Goal: Task Accomplishment & Management: Manage account settings

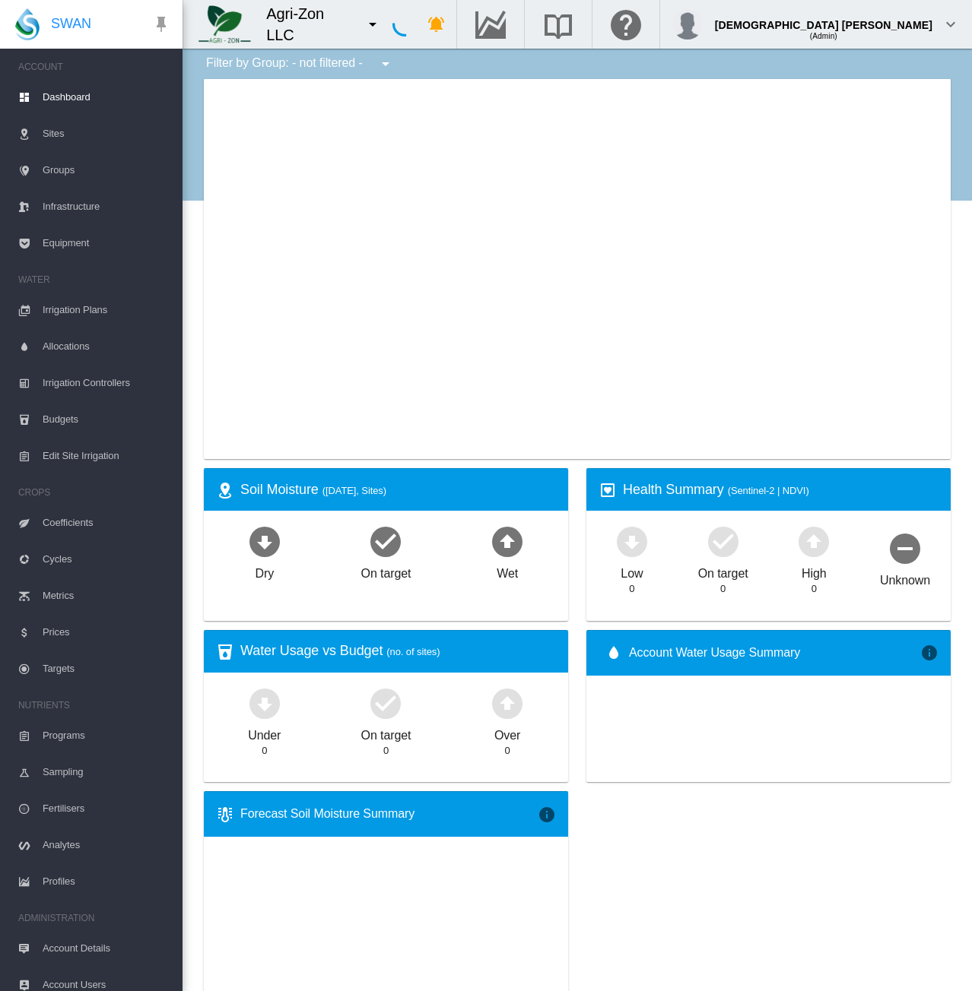
type input "**********"
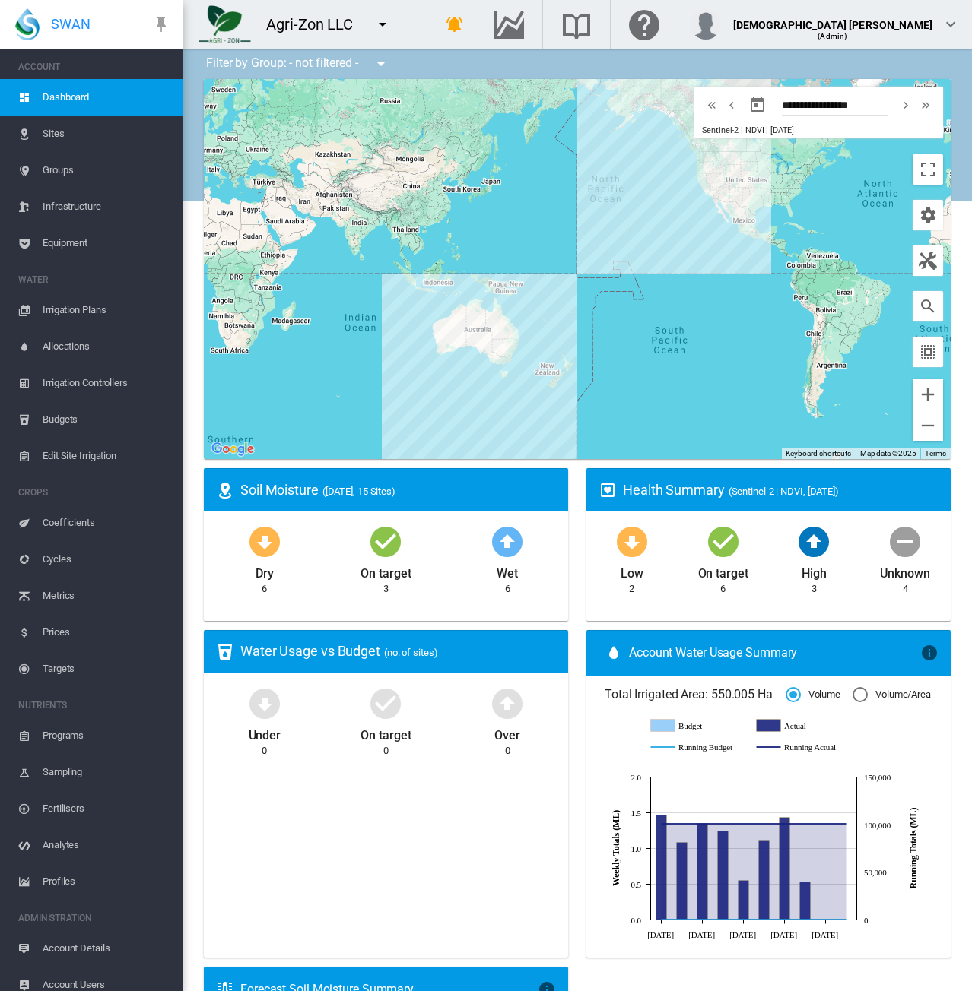
click at [411, 11] on div "Agri-Zon LLC 1 site account Adelaide Demo" at bounding box center [296, 24] width 228 height 49
click at [411, 16] on div "Agri-Zon LLC 1 site account Adelaide Demo" at bounding box center [296, 24] width 228 height 49
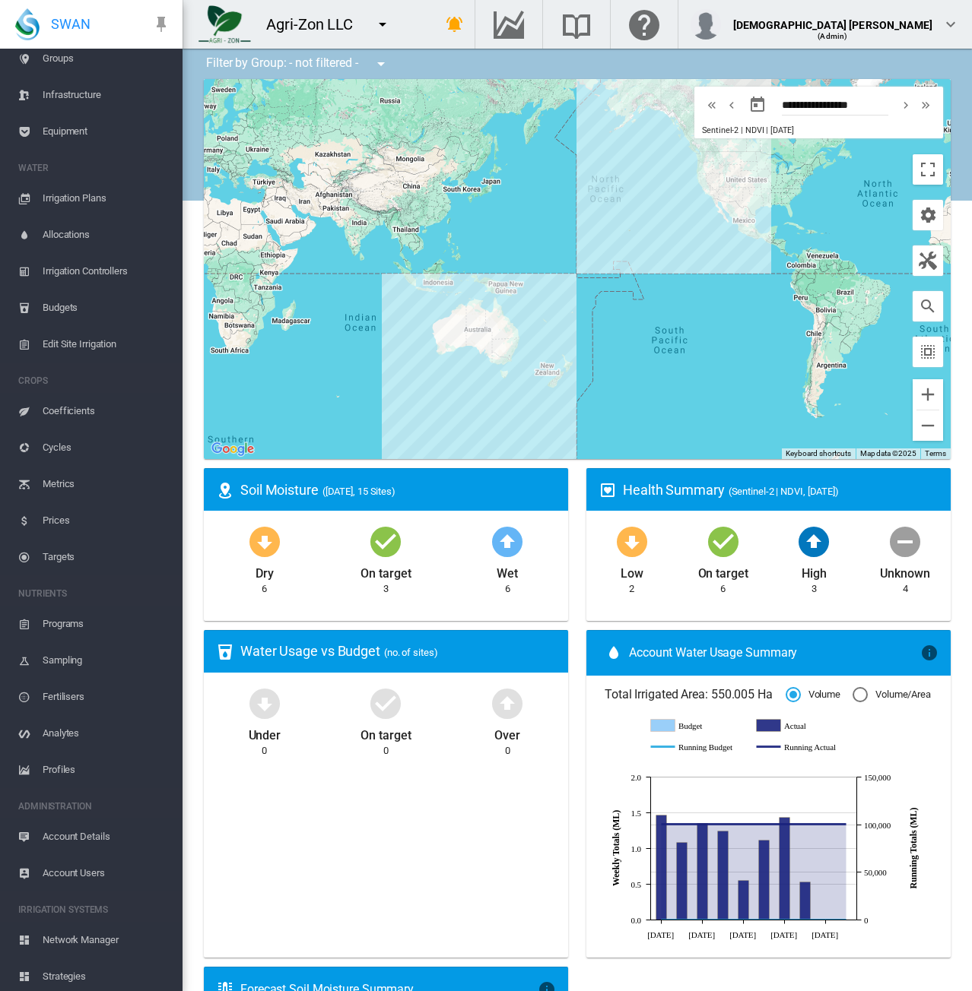
scroll to position [189, 0]
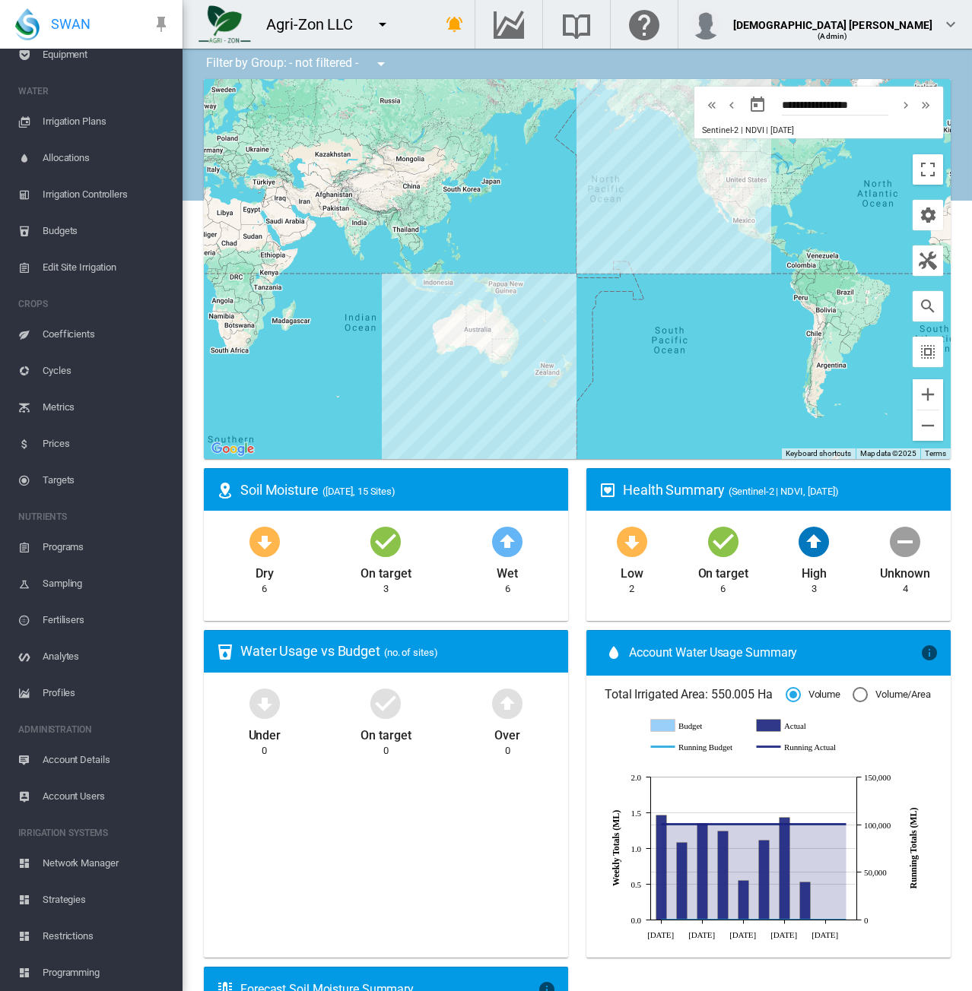
click at [72, 791] on span "Account Users" at bounding box center [107, 797] width 128 height 36
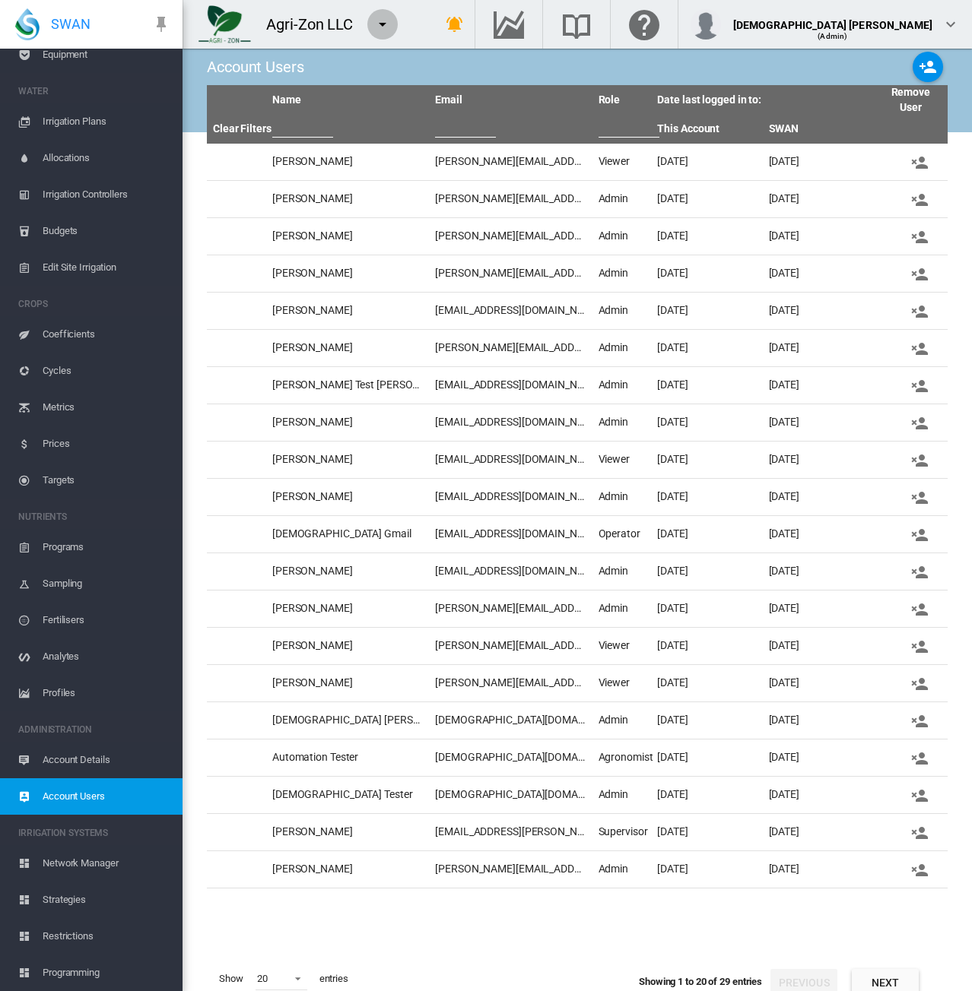
click at [389, 21] on md-icon "icon-menu-down" at bounding box center [382, 24] width 18 height 18
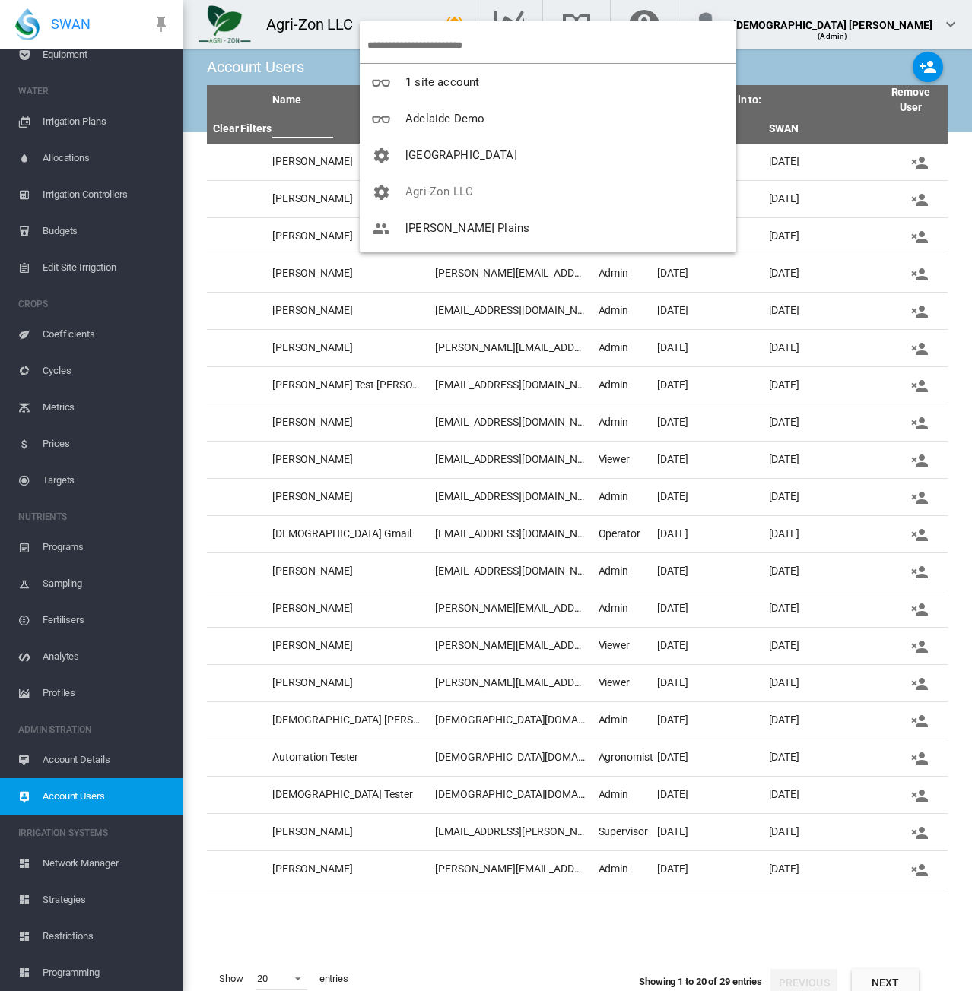
click at [416, 49] on input "search" at bounding box center [551, 45] width 369 height 36
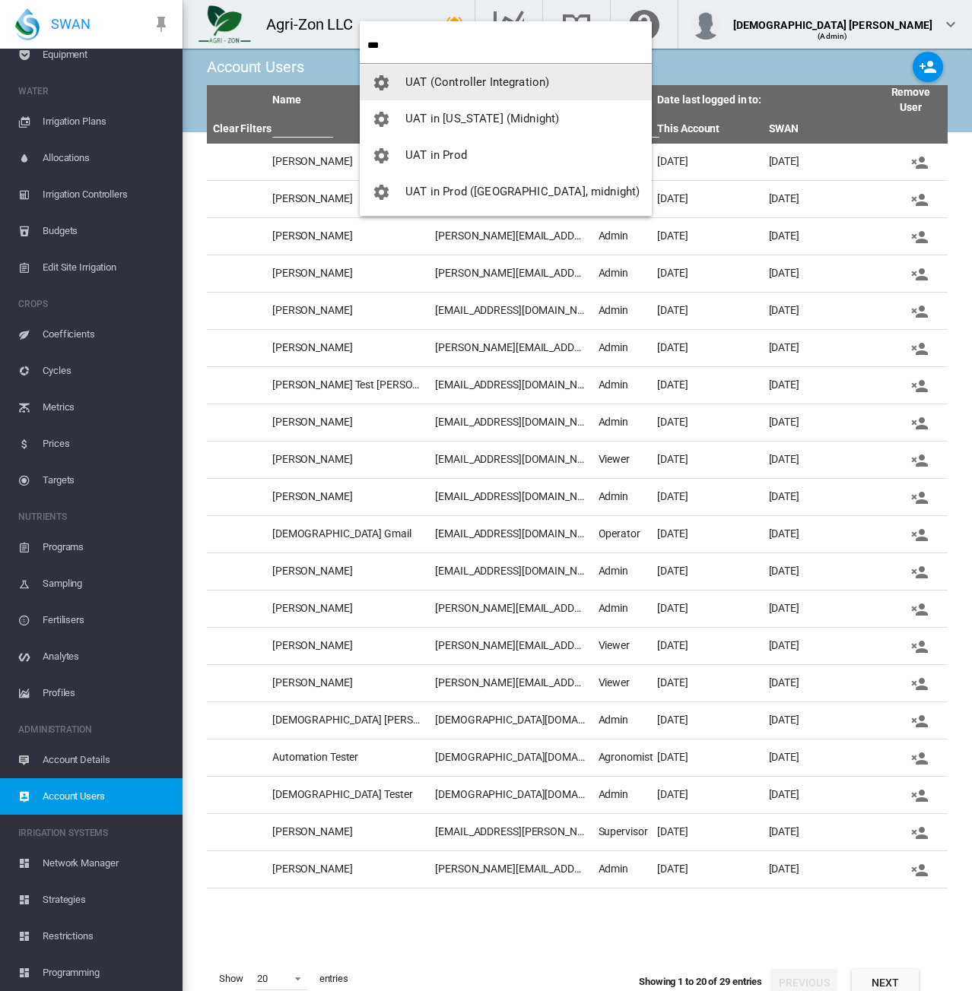
type input "***"
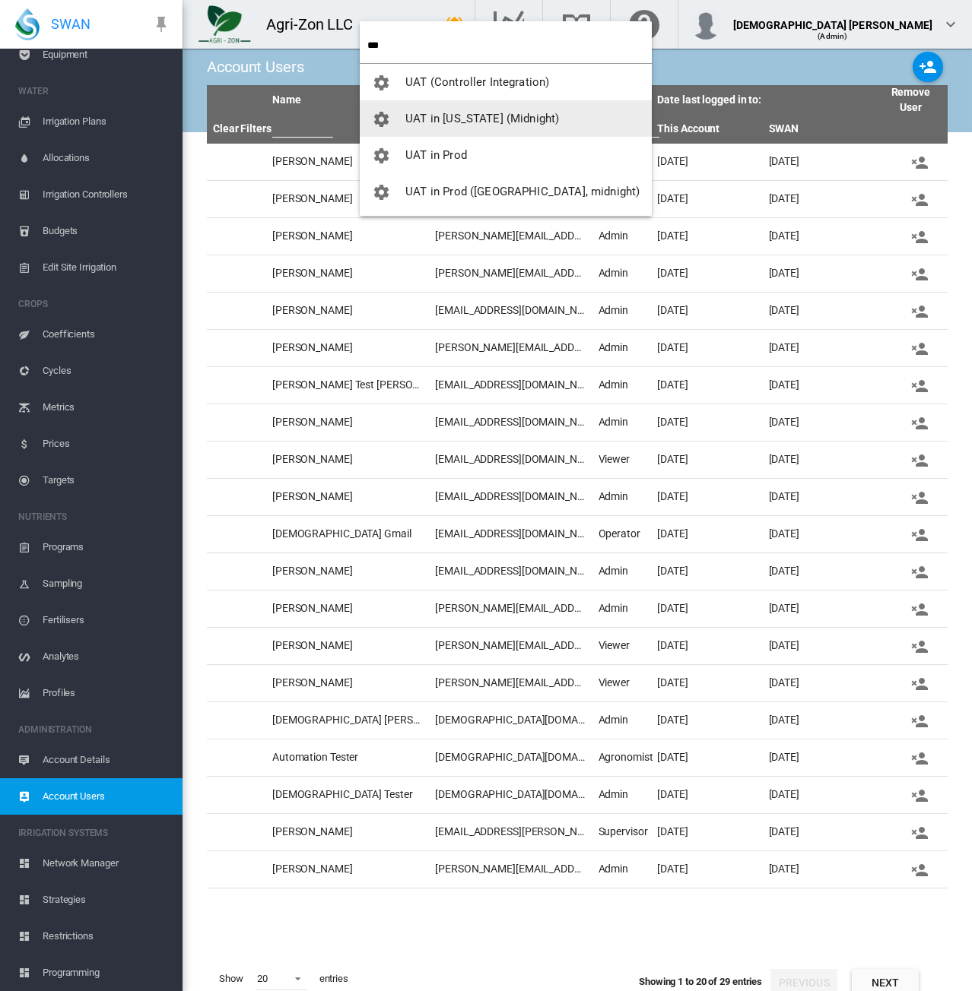
click at [455, 103] on button "UAT in [US_STATE] (Midnight)" at bounding box center [506, 118] width 292 height 36
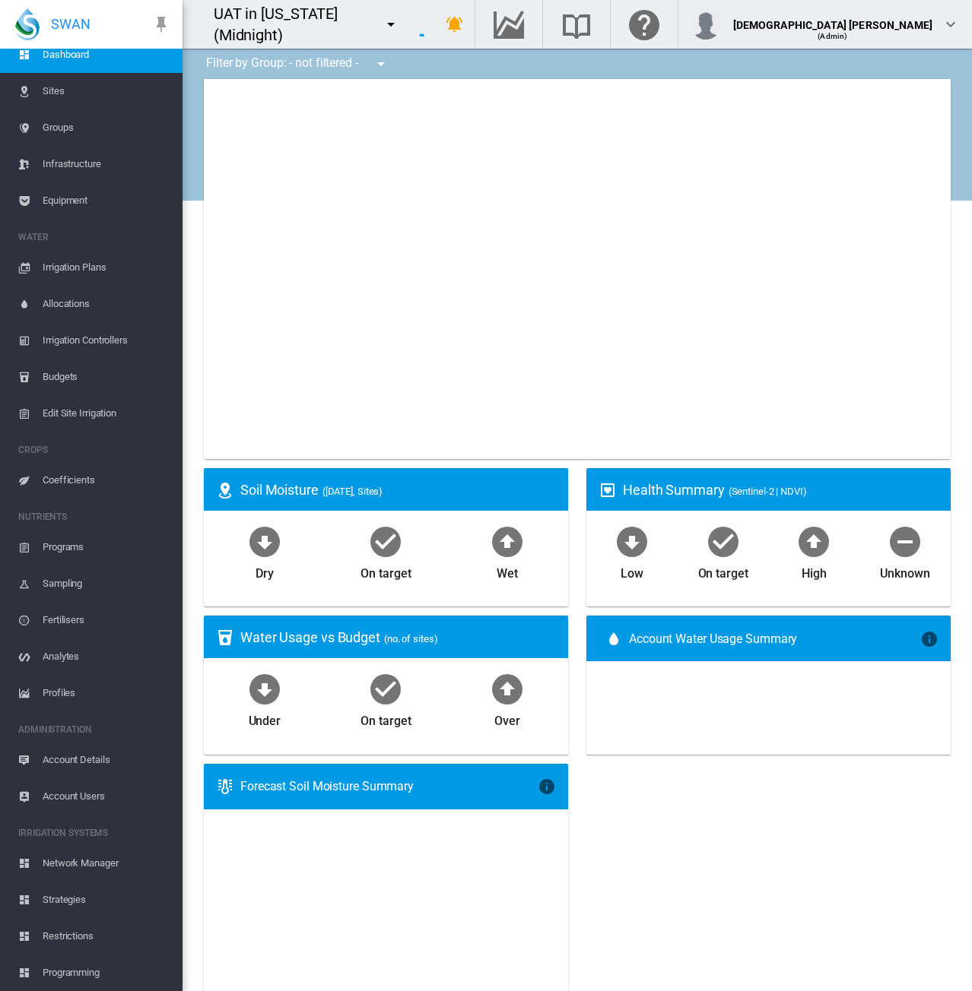
scroll to position [43, 0]
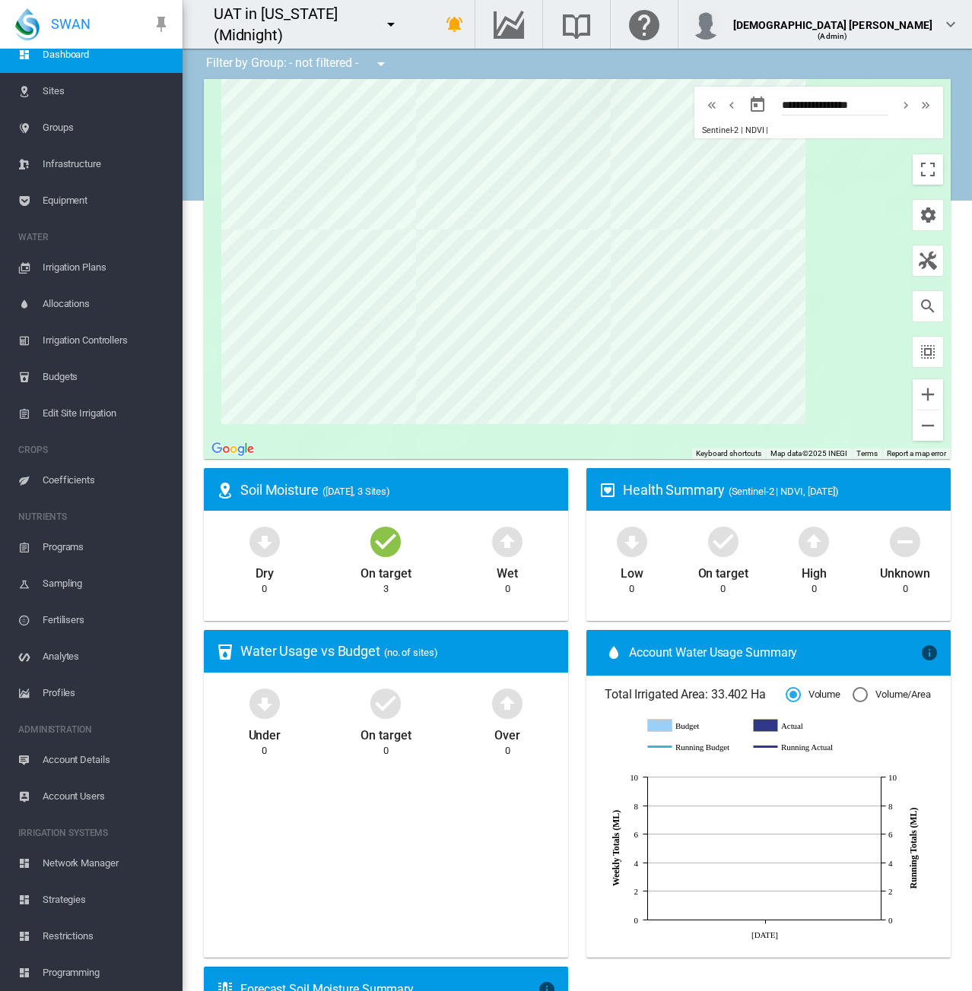
click at [69, 804] on span "Account Users" at bounding box center [107, 797] width 128 height 36
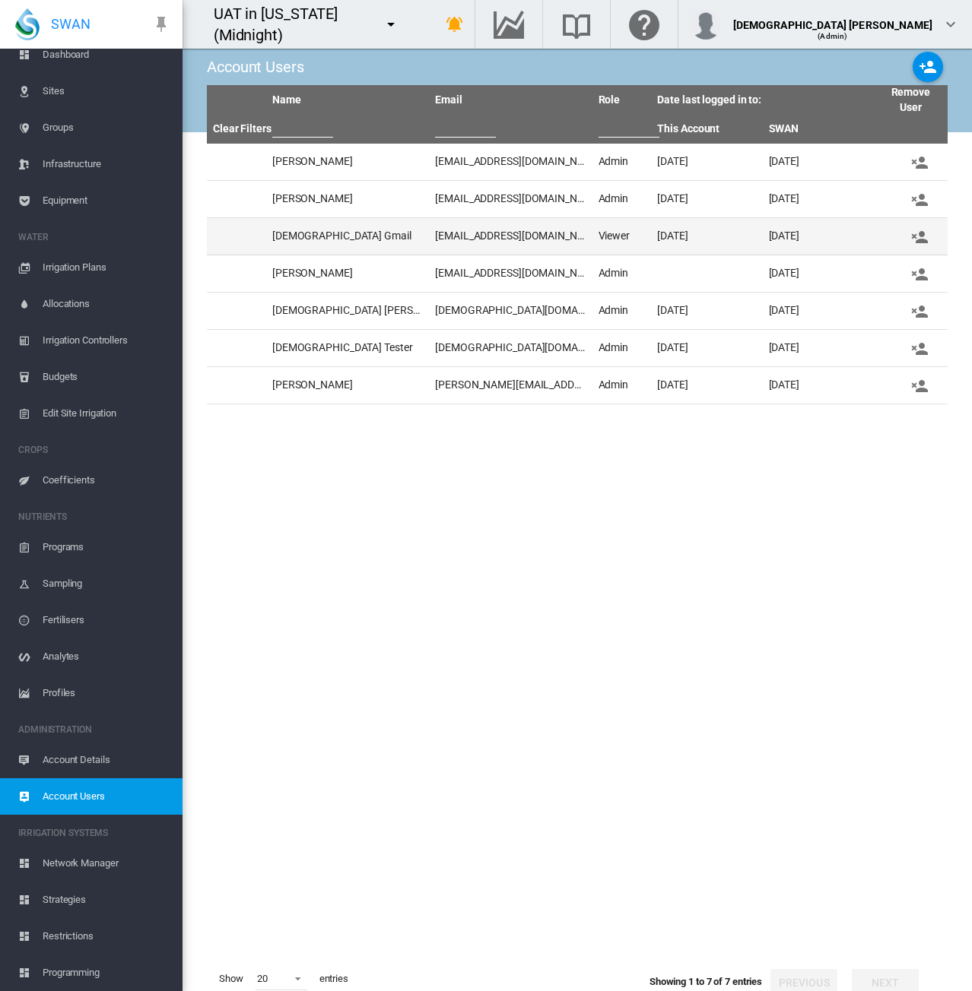
click at [476, 239] on td "[EMAIL_ADDRESS][DOMAIN_NAME]" at bounding box center [510, 236] width 163 height 36
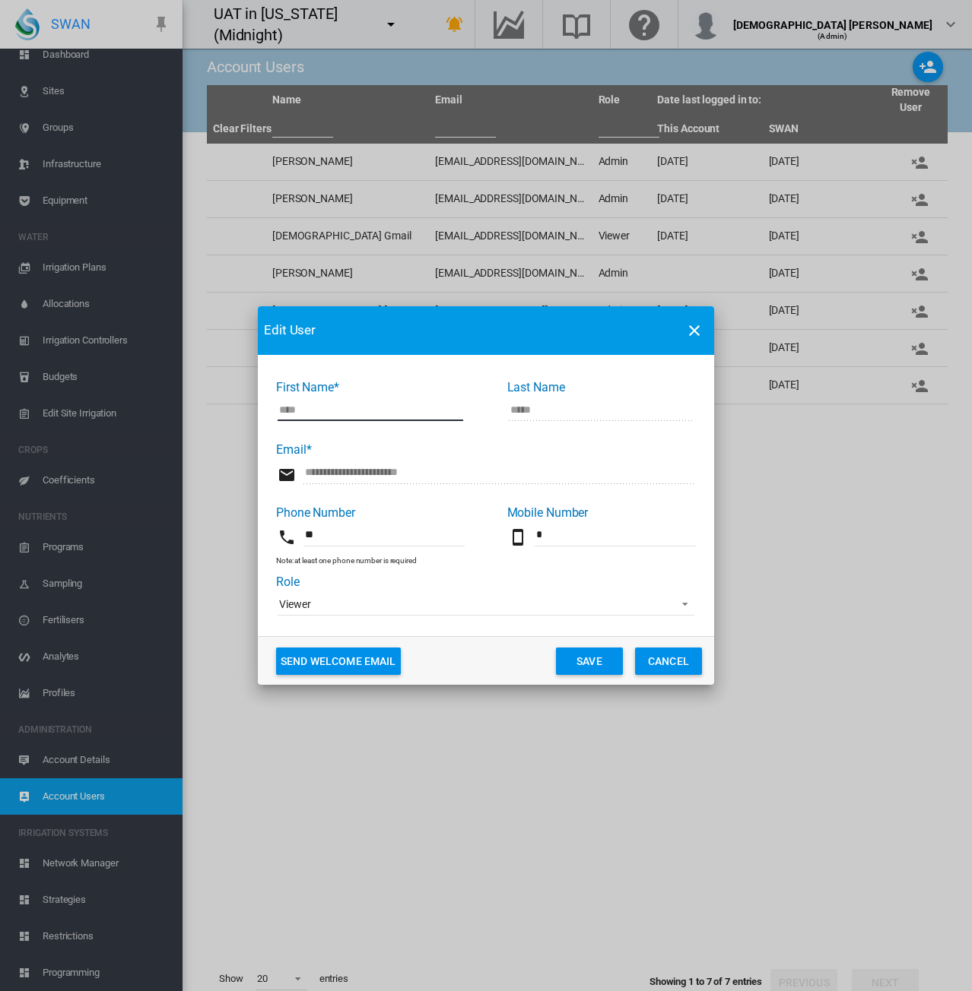
click at [353, 607] on span "Viewer" at bounding box center [473, 605] width 389 height 15
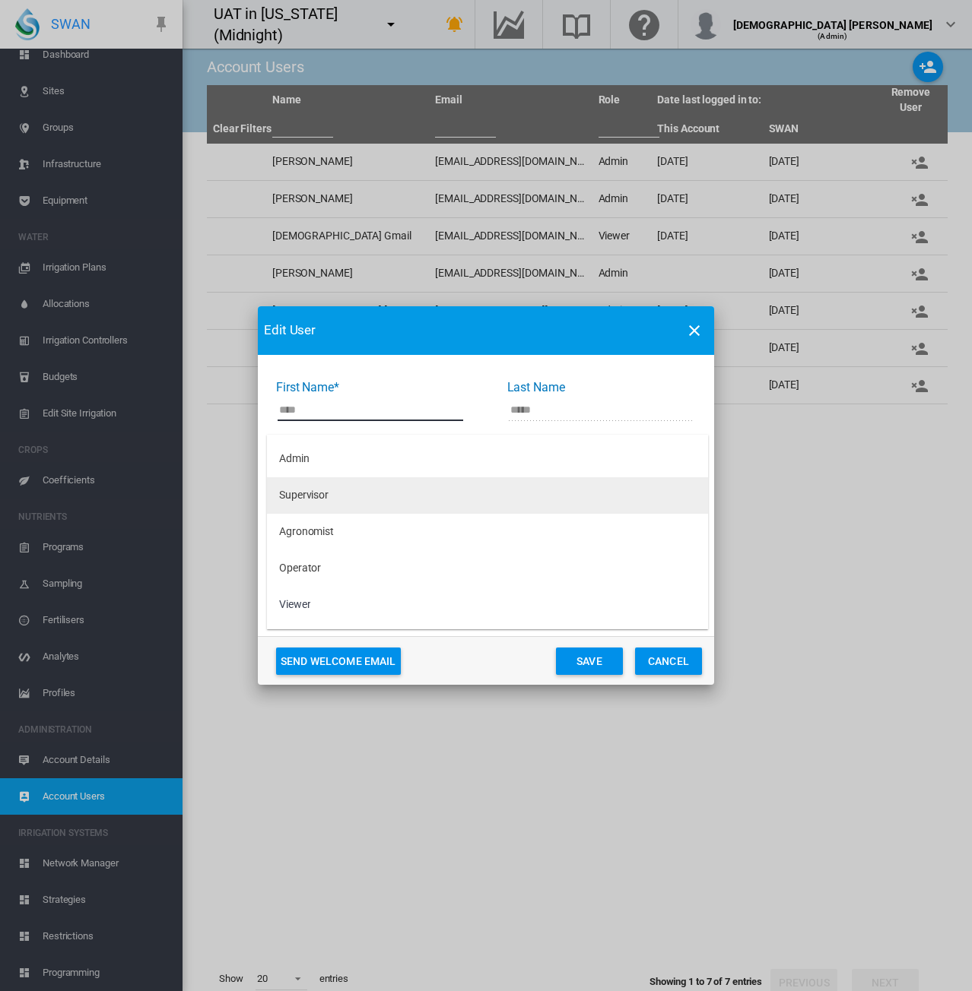
click at [350, 499] on md-option "Supervisor" at bounding box center [487, 495] width 441 height 36
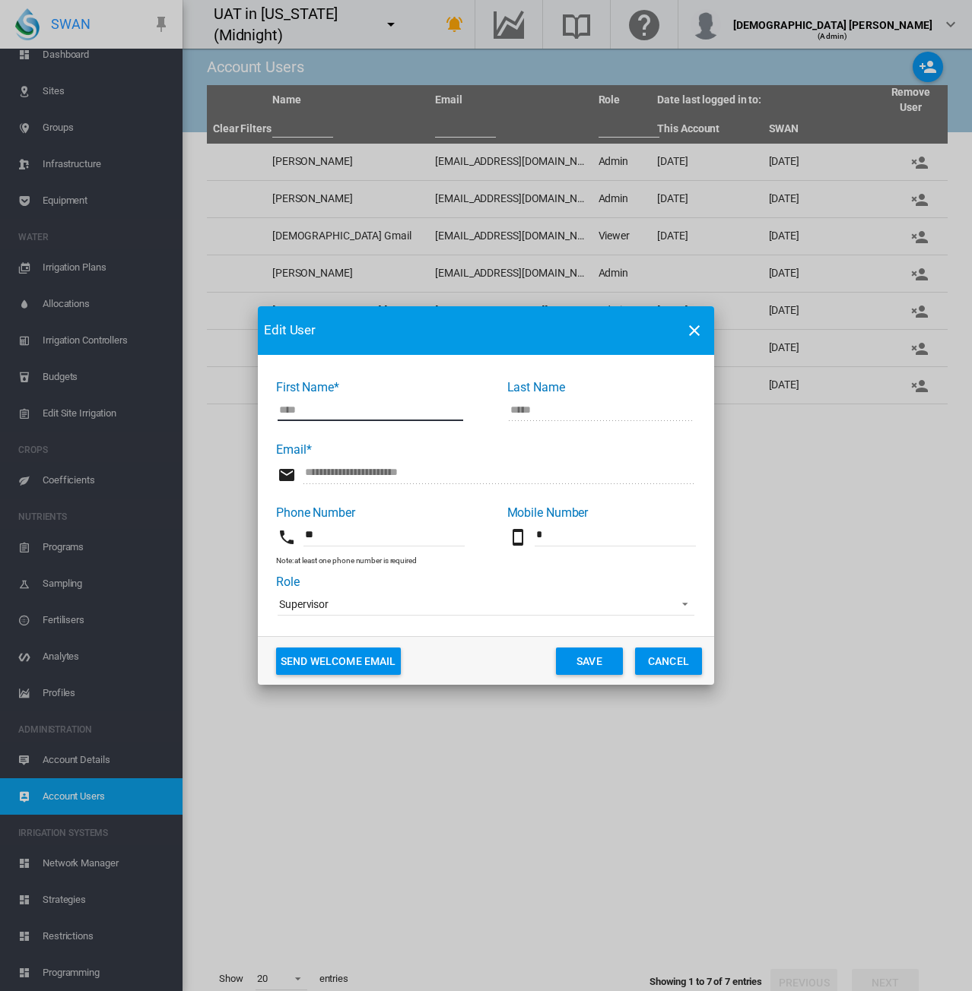
click at [576, 661] on button "Save" at bounding box center [589, 661] width 67 height 27
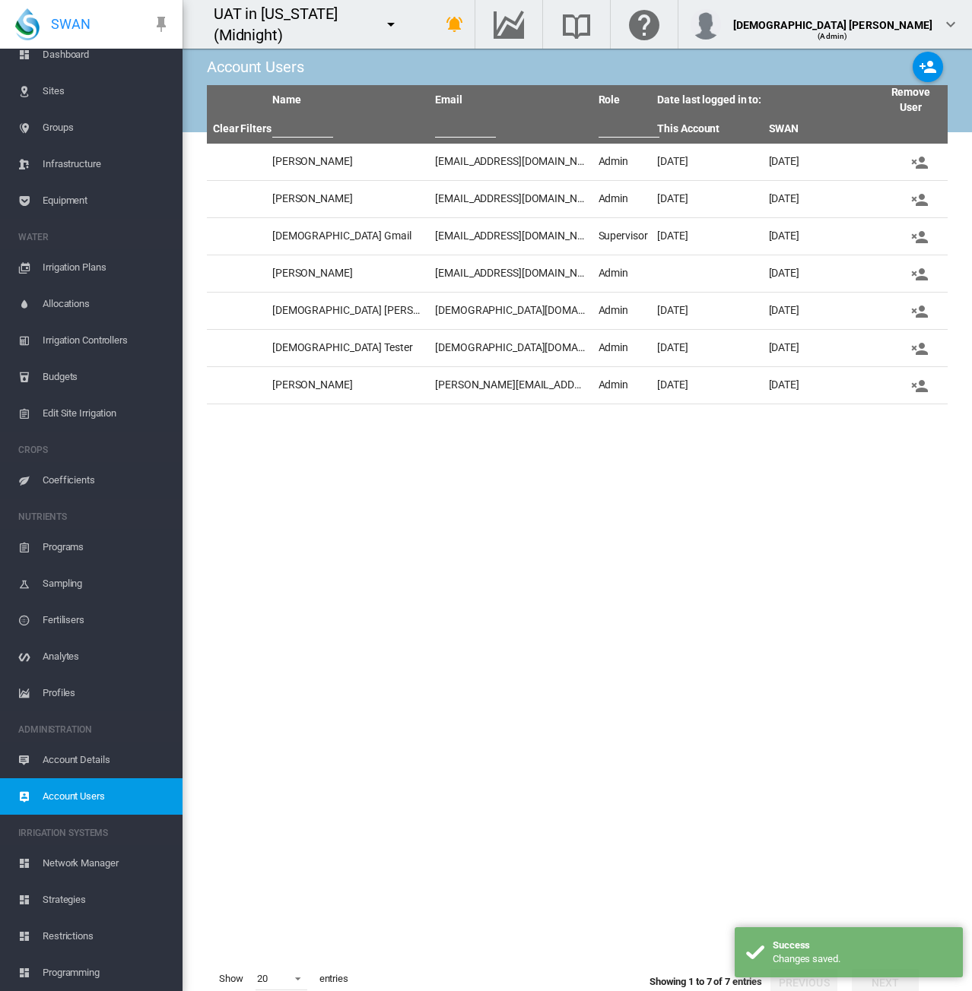
click at [400, 19] on md-icon "icon-menu-down" at bounding box center [391, 24] width 18 height 18
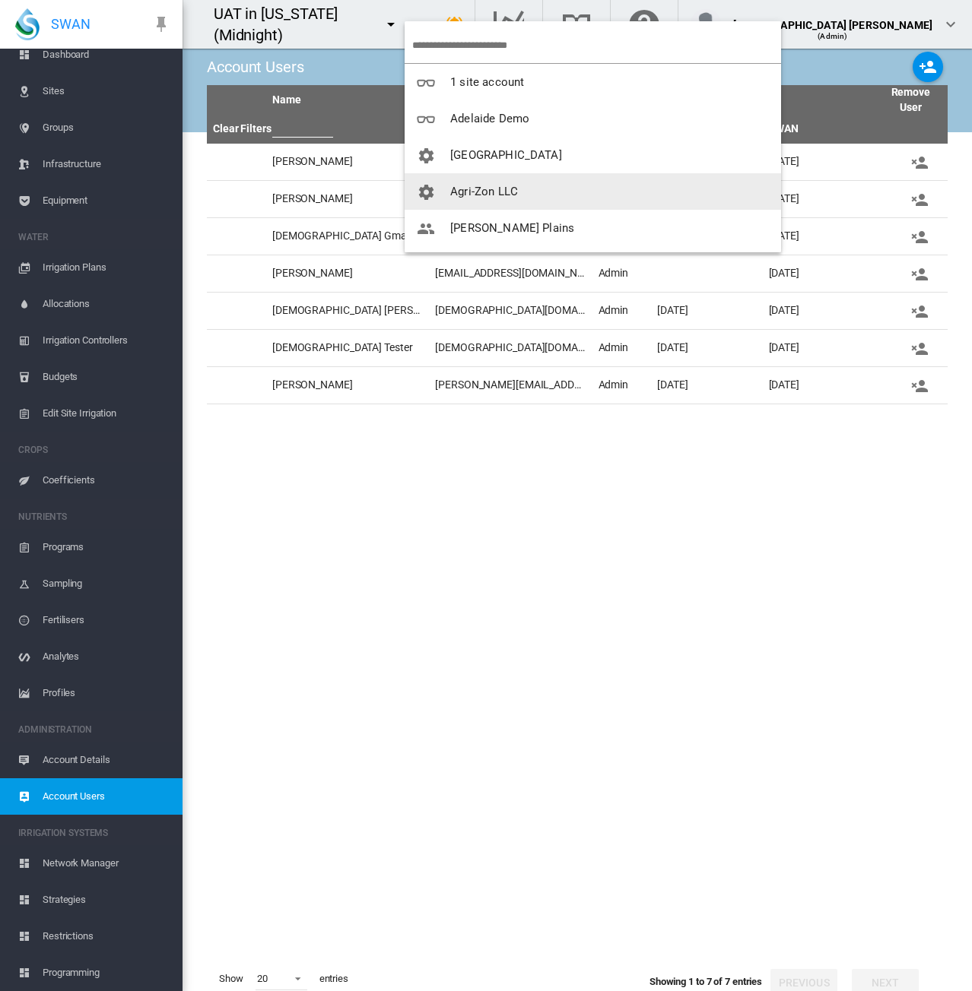
click at [438, 187] on span "button" at bounding box center [433, 192] width 33 height 14
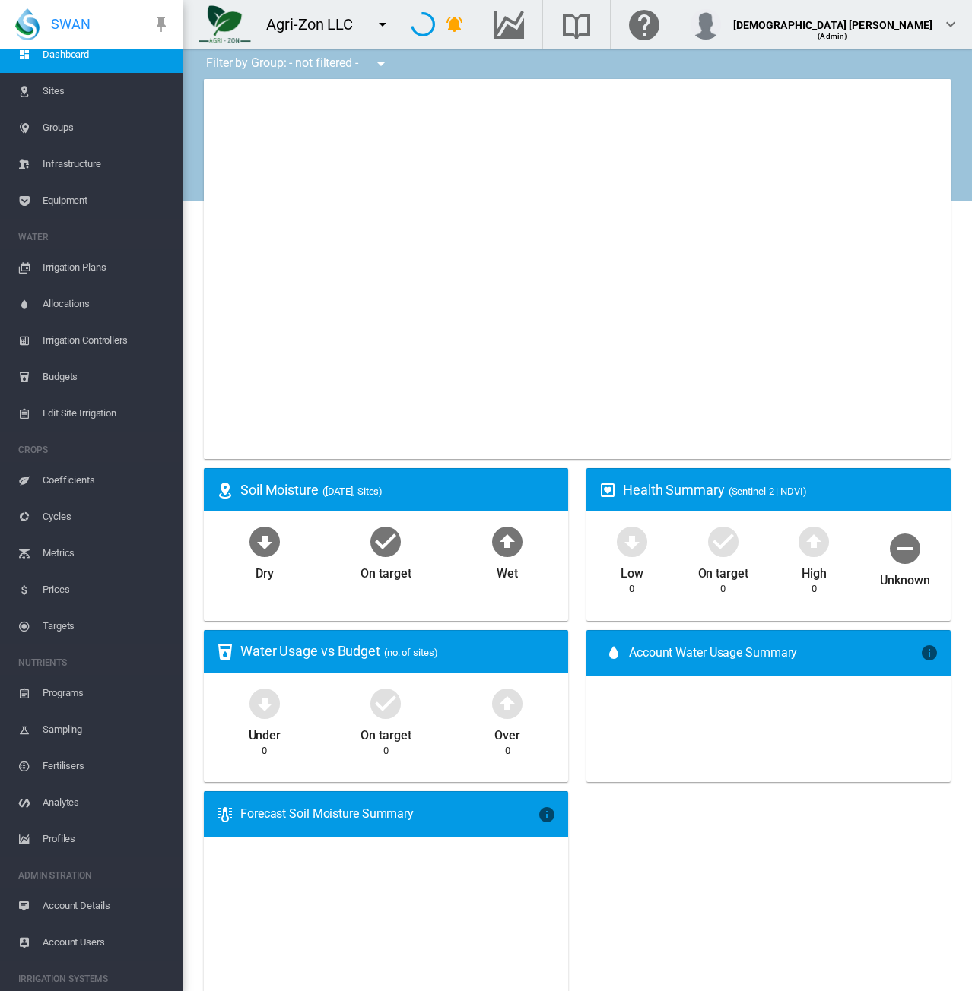
type input "**********"
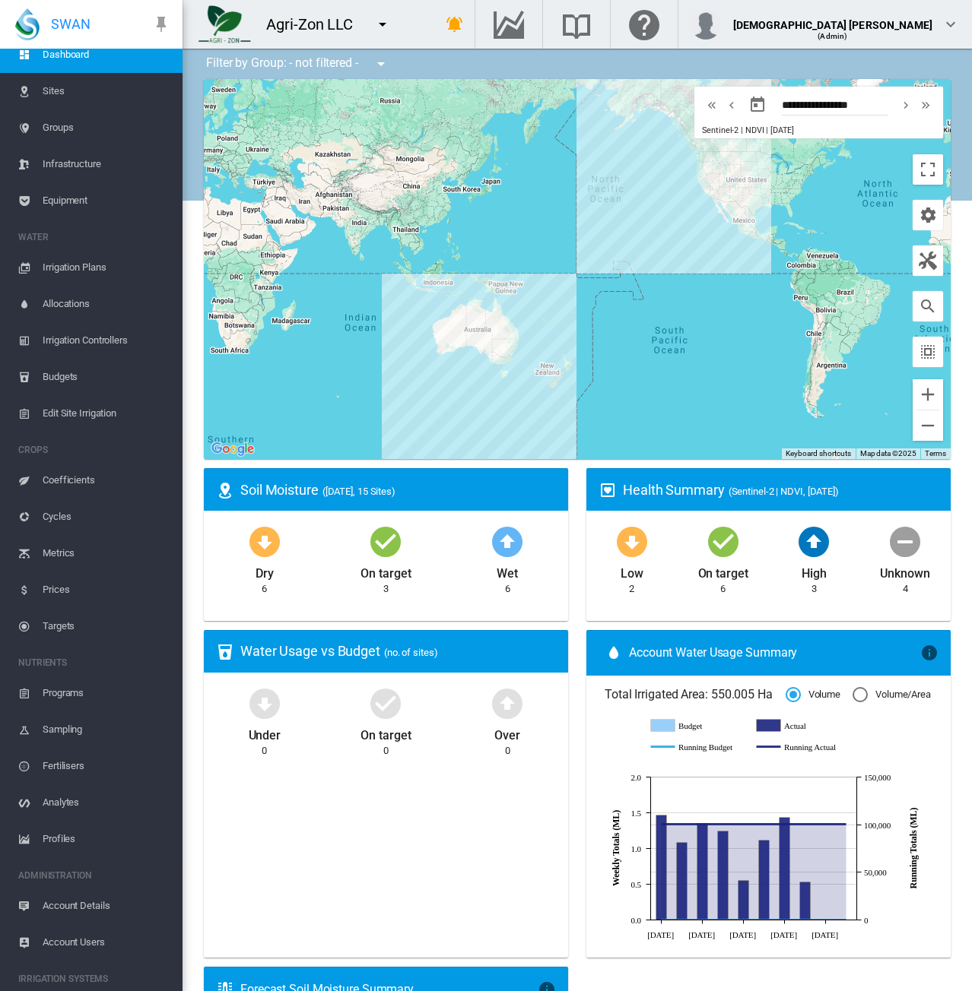
click at [378, 33] on md-icon "icon-menu-down" at bounding box center [382, 24] width 18 height 18
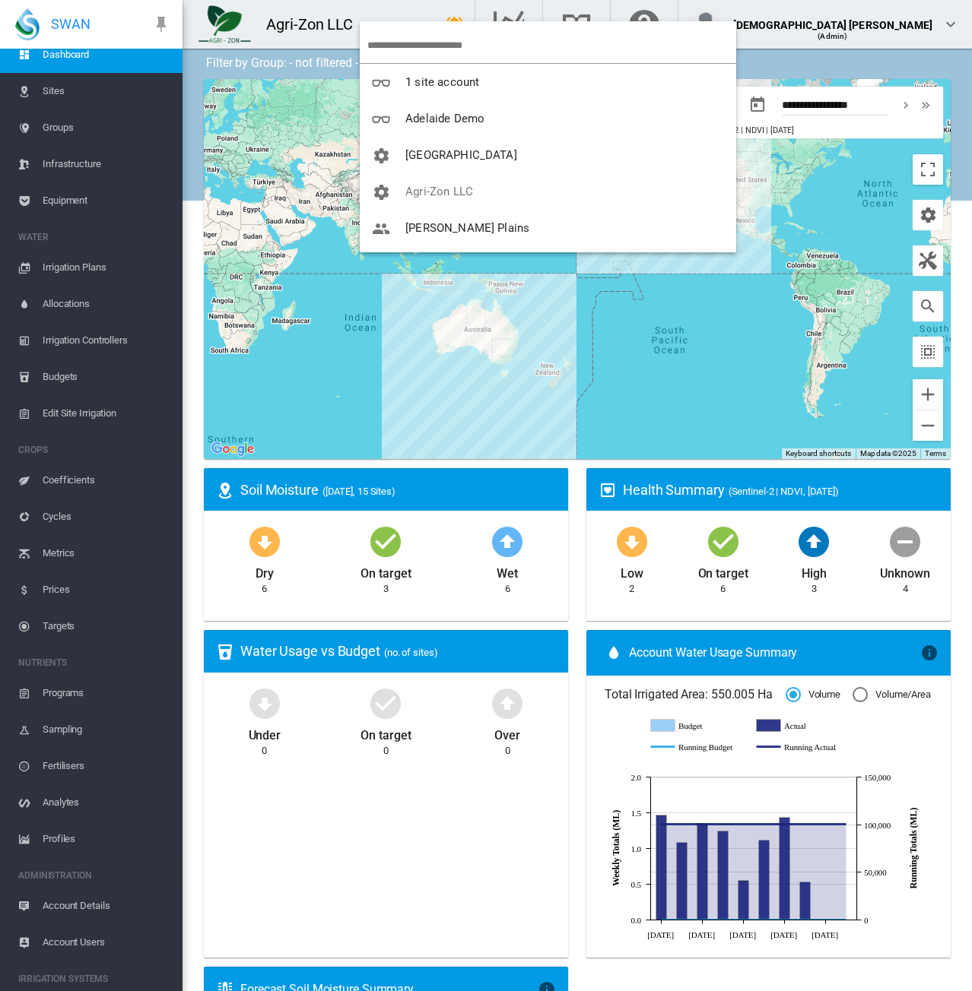
click at [394, 43] on input "search" at bounding box center [551, 45] width 369 height 36
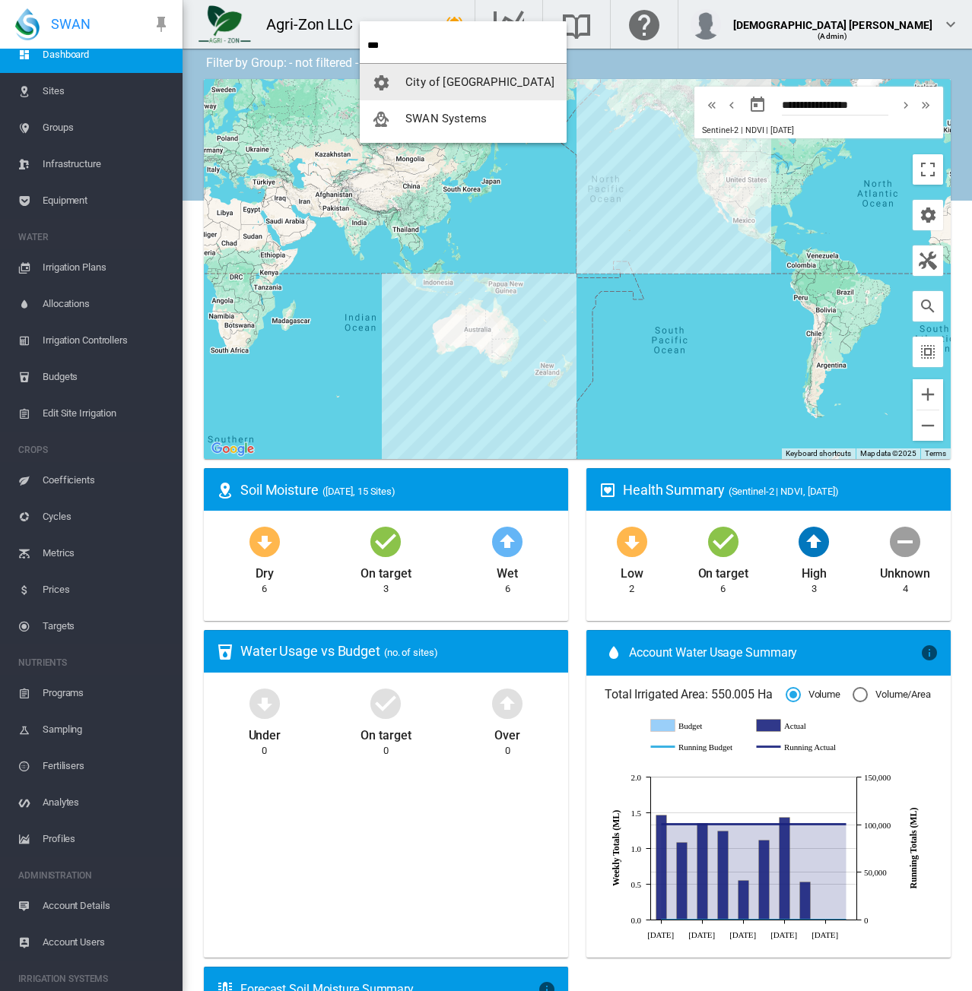
type input "***"
click at [394, 119] on span "button" at bounding box center [388, 119] width 33 height 14
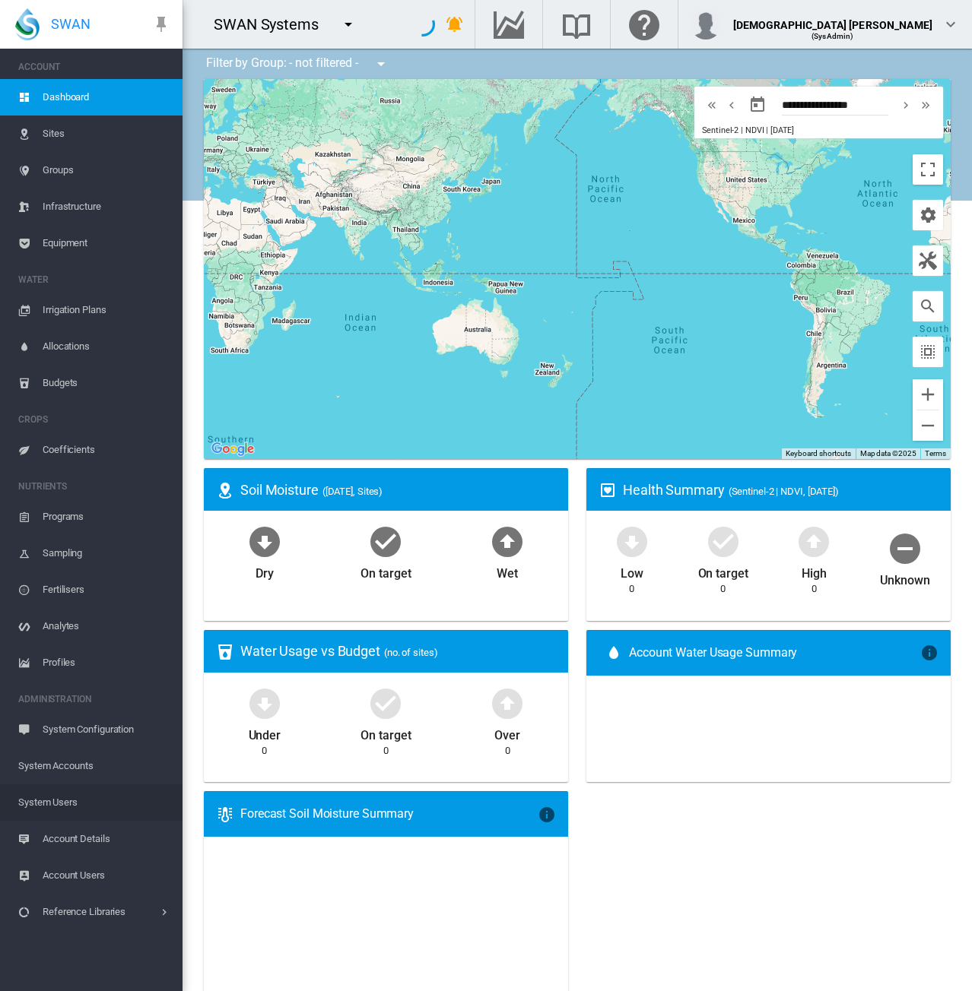
click at [90, 800] on span "System Users" at bounding box center [94, 803] width 152 height 36
type input "**********"
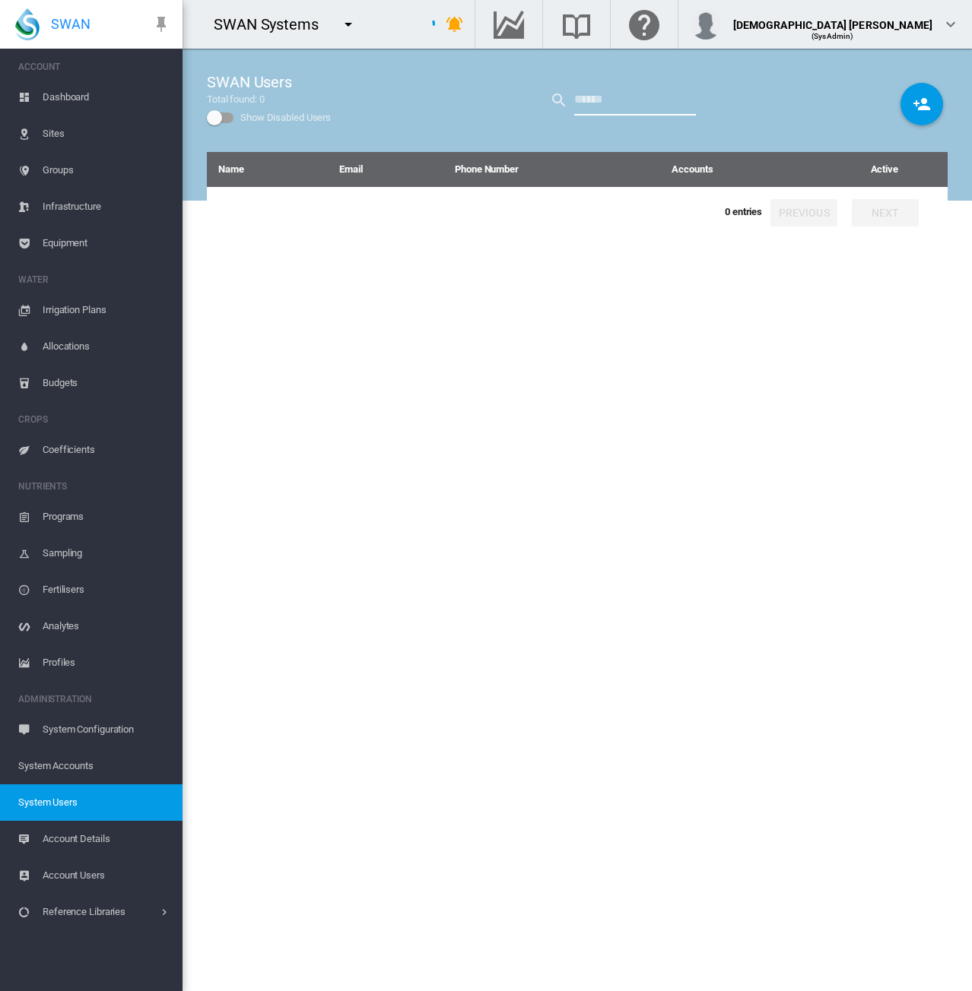
click at [624, 100] on input "text" at bounding box center [635, 100] width 122 height 30
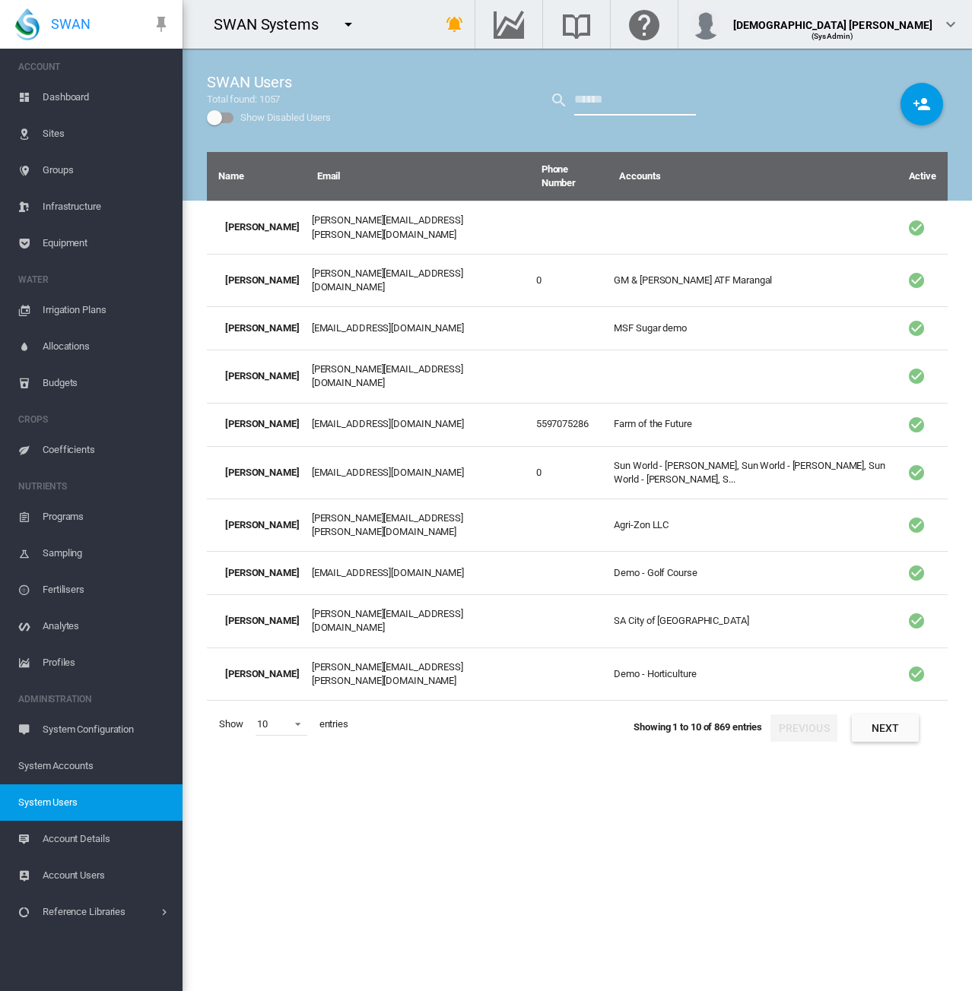
type input "****"
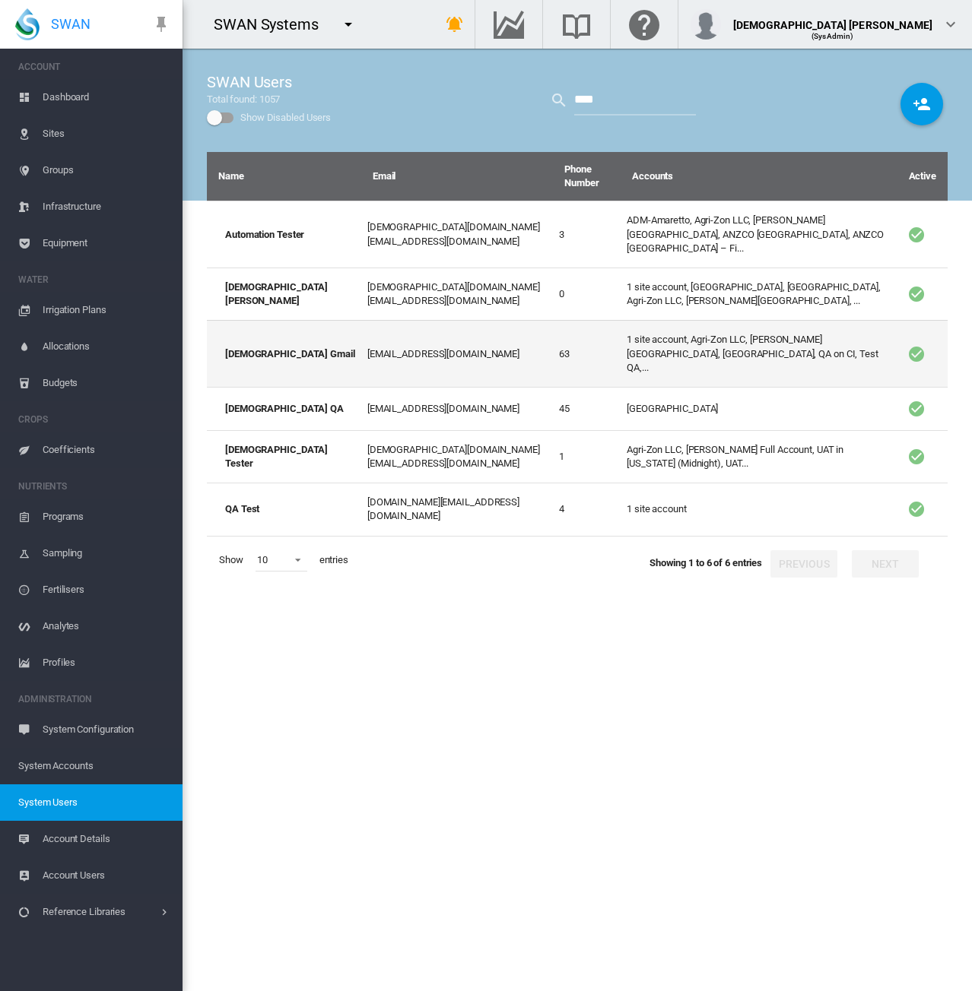
click at [620, 333] on td "1 site account, Agri-Zon LLC, [PERSON_NAME][GEOGRAPHIC_DATA], [GEOGRAPHIC_DATA]…" at bounding box center [758, 353] width 276 height 67
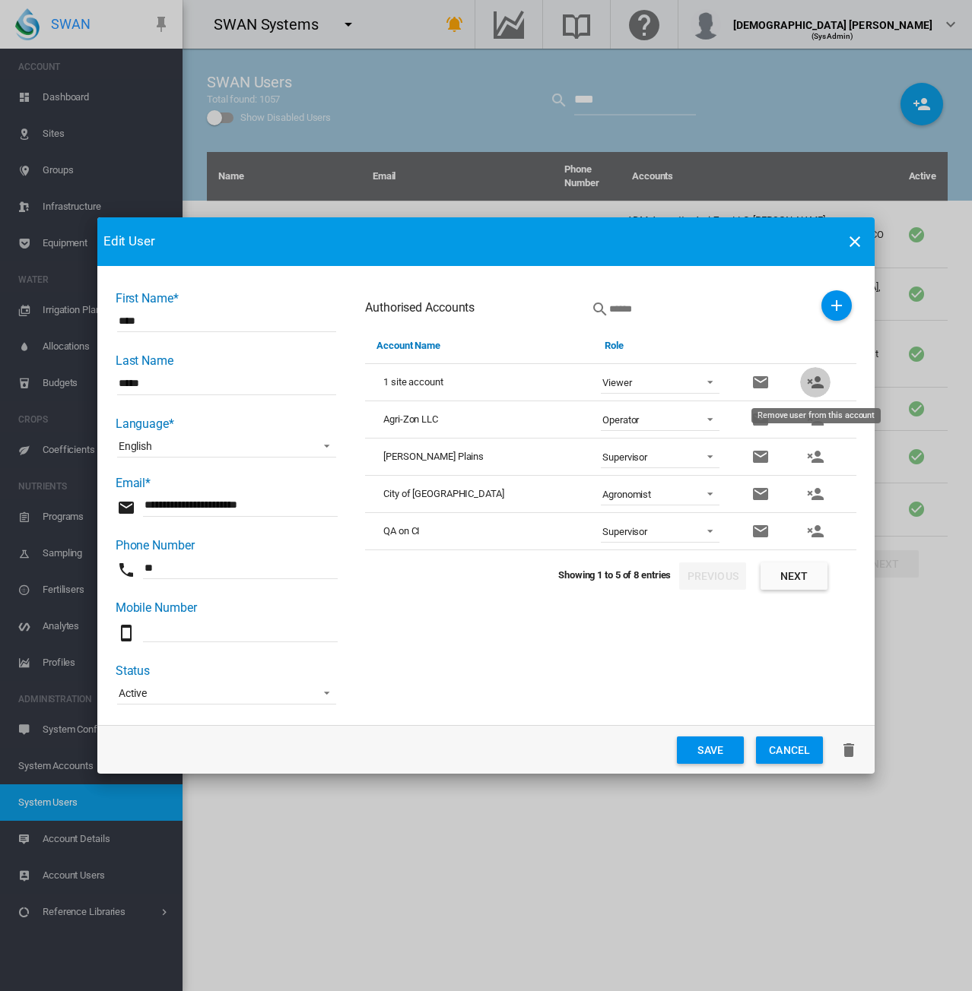
click at [817, 381] on md-icon "icon-account-remove" at bounding box center [815, 382] width 18 height 18
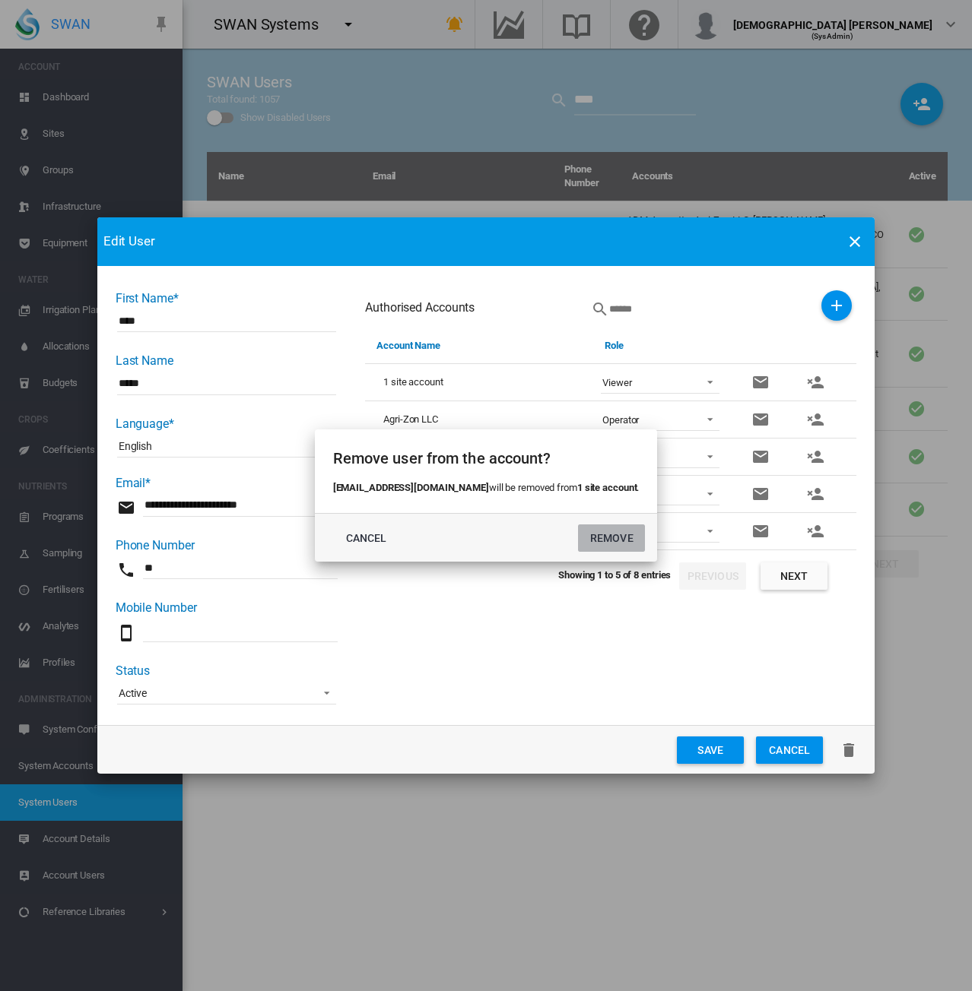
click at [597, 542] on button "REMOVE" at bounding box center [611, 538] width 67 height 27
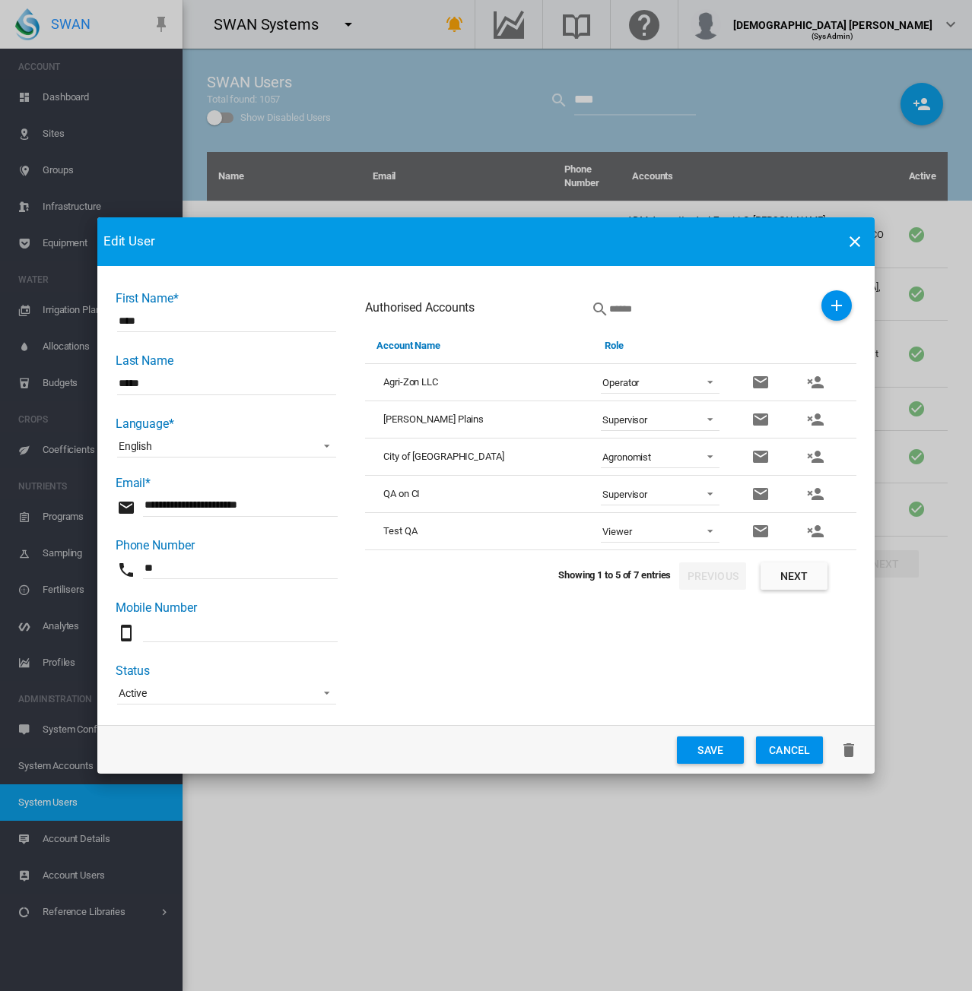
click at [820, 419] on md-icon "icon-account-remove" at bounding box center [815, 420] width 18 height 18
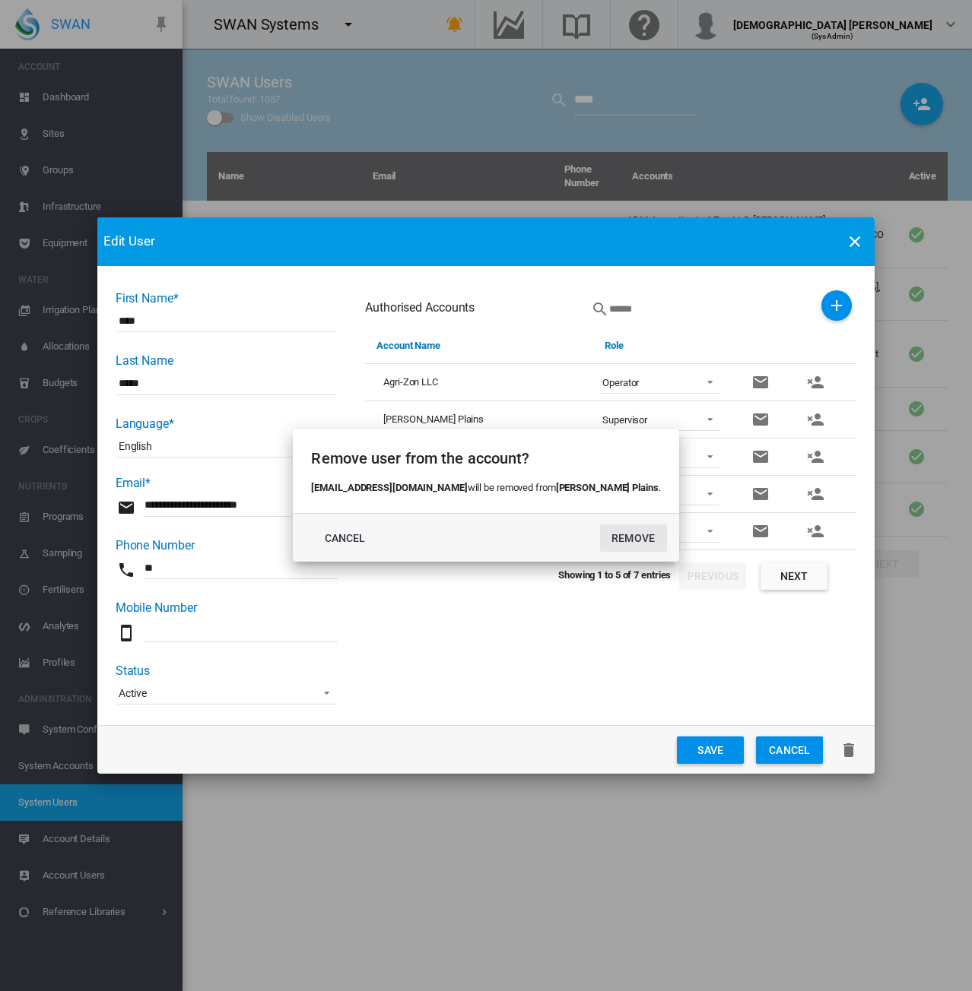
click at [600, 539] on button "REMOVE" at bounding box center [633, 538] width 67 height 27
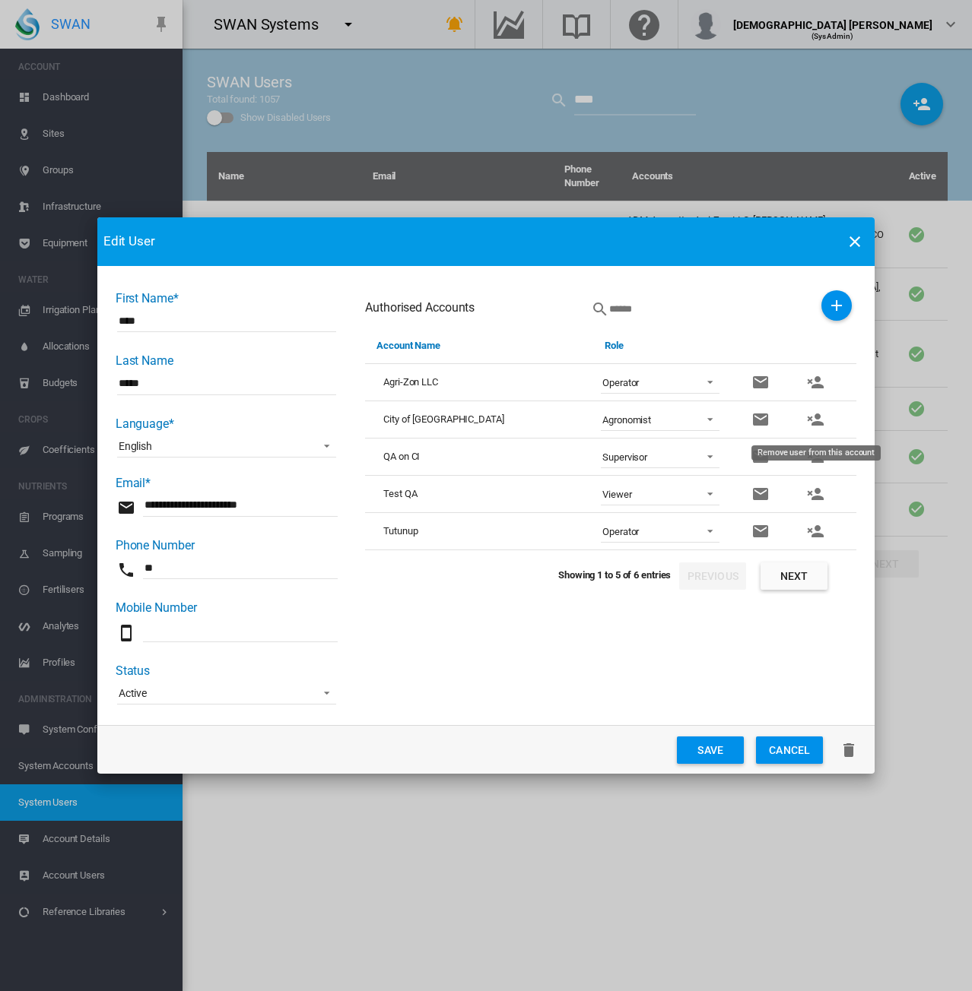
click at [816, 420] on md-icon "icon-account-remove" at bounding box center [815, 420] width 18 height 18
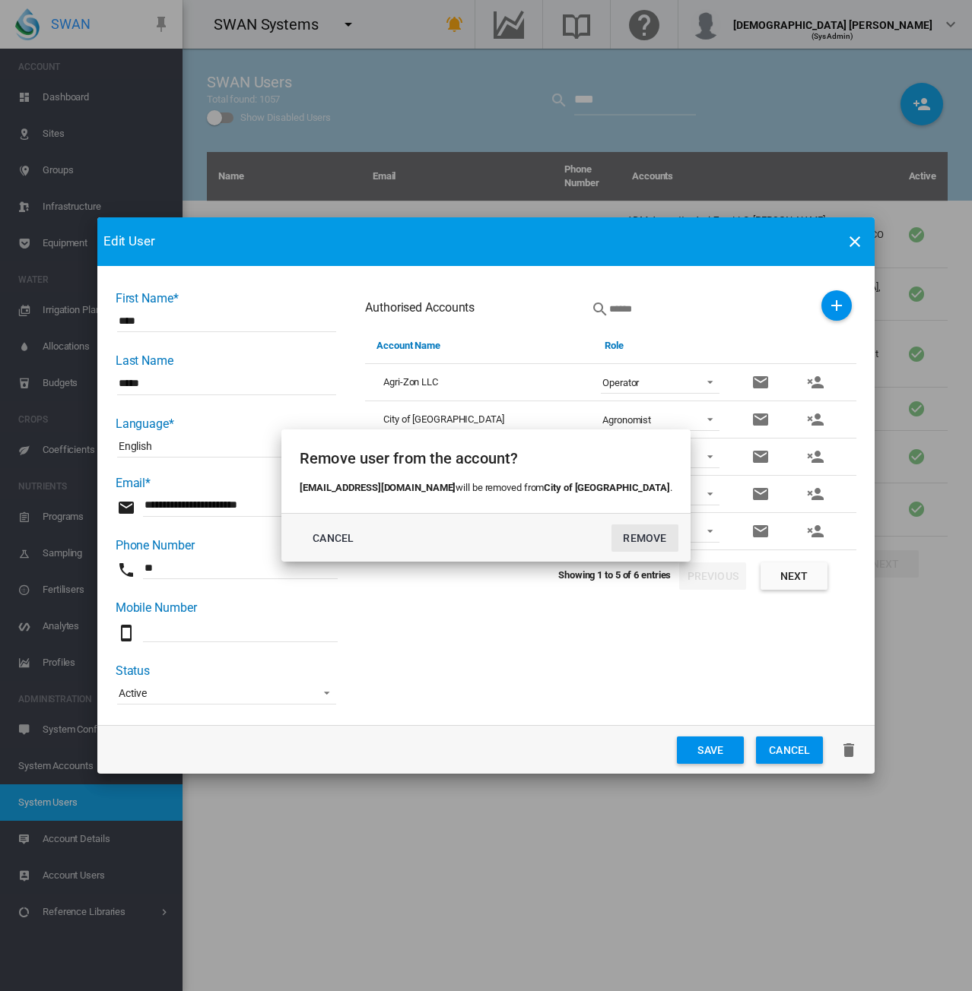
click at [611, 537] on button "REMOVE" at bounding box center [644, 538] width 67 height 27
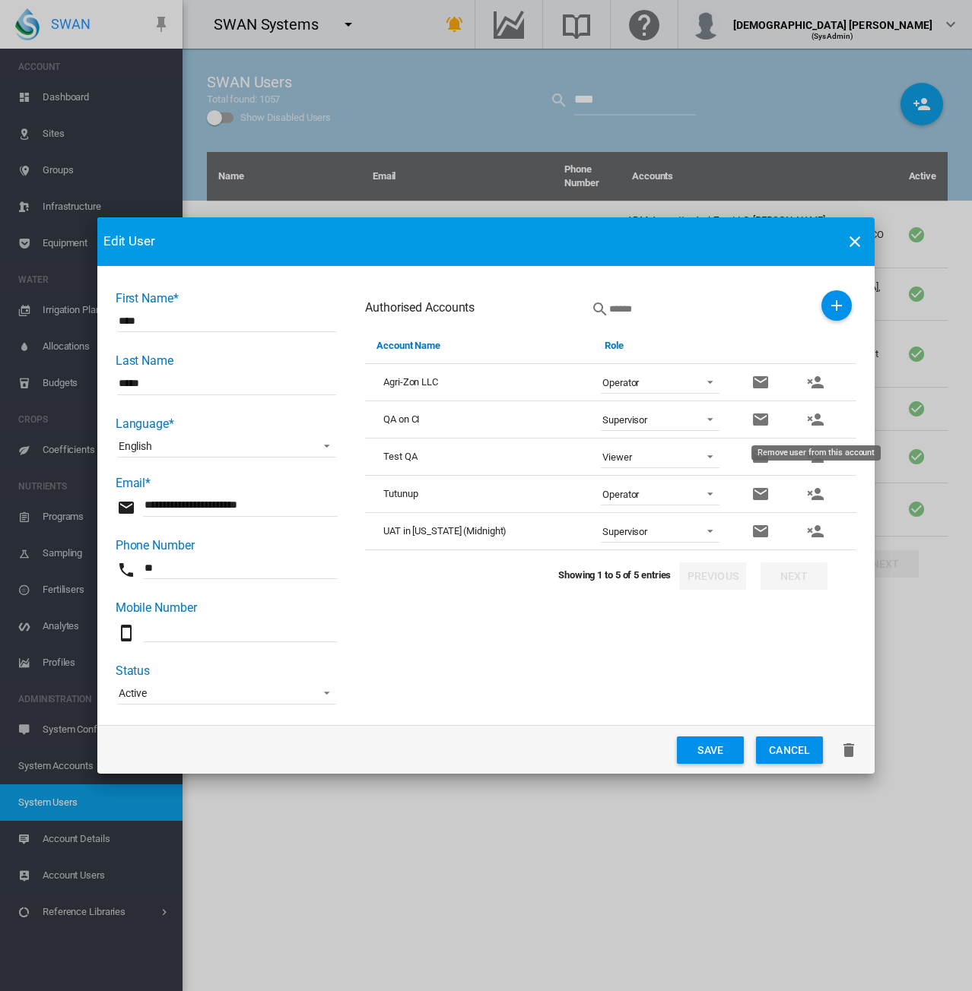
click at [817, 422] on md-icon "icon-account-remove" at bounding box center [815, 420] width 18 height 18
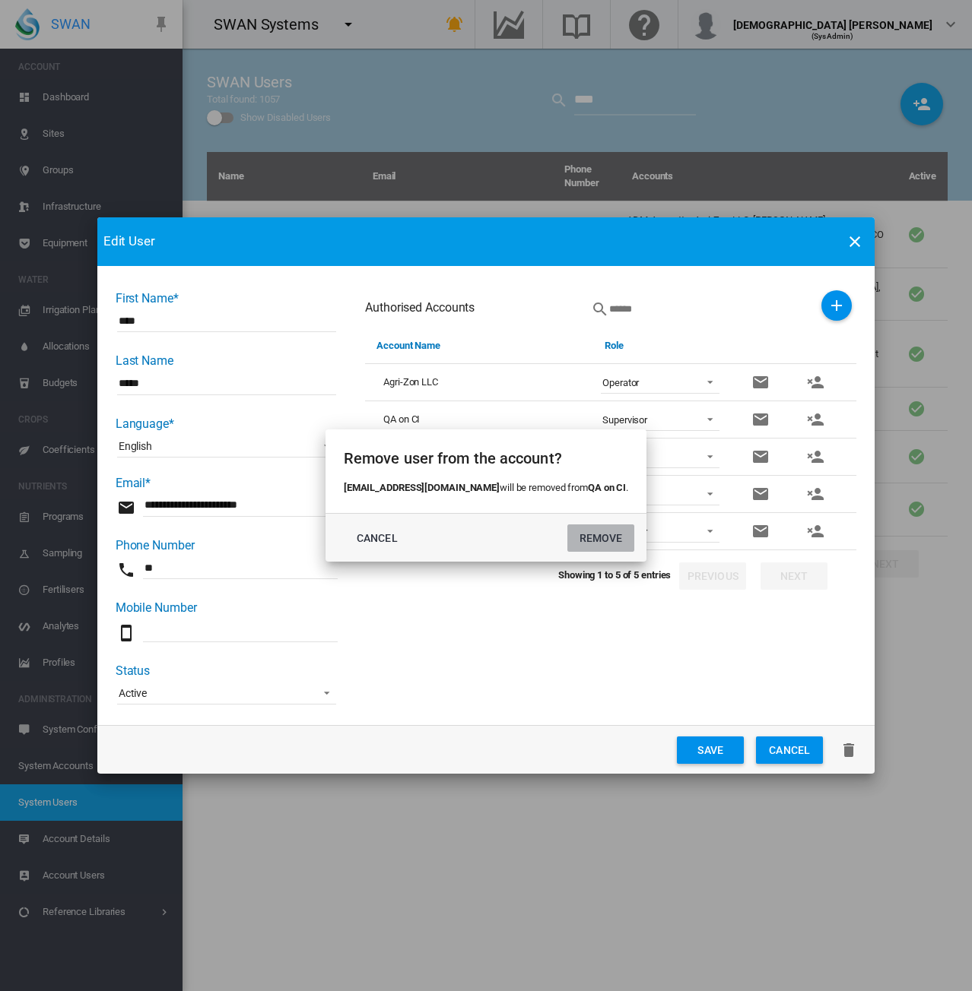
click at [583, 536] on button "REMOVE" at bounding box center [600, 538] width 67 height 27
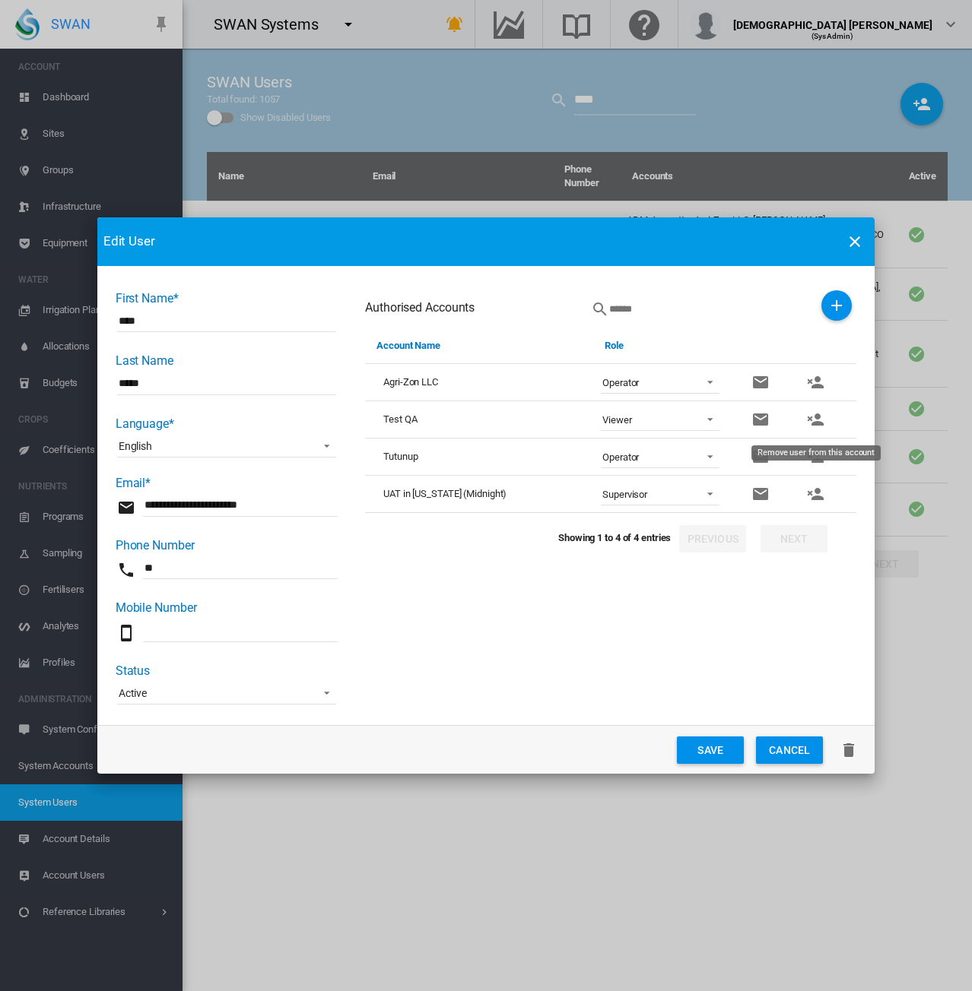
click at [817, 421] on md-icon "icon-account-remove" at bounding box center [815, 420] width 18 height 18
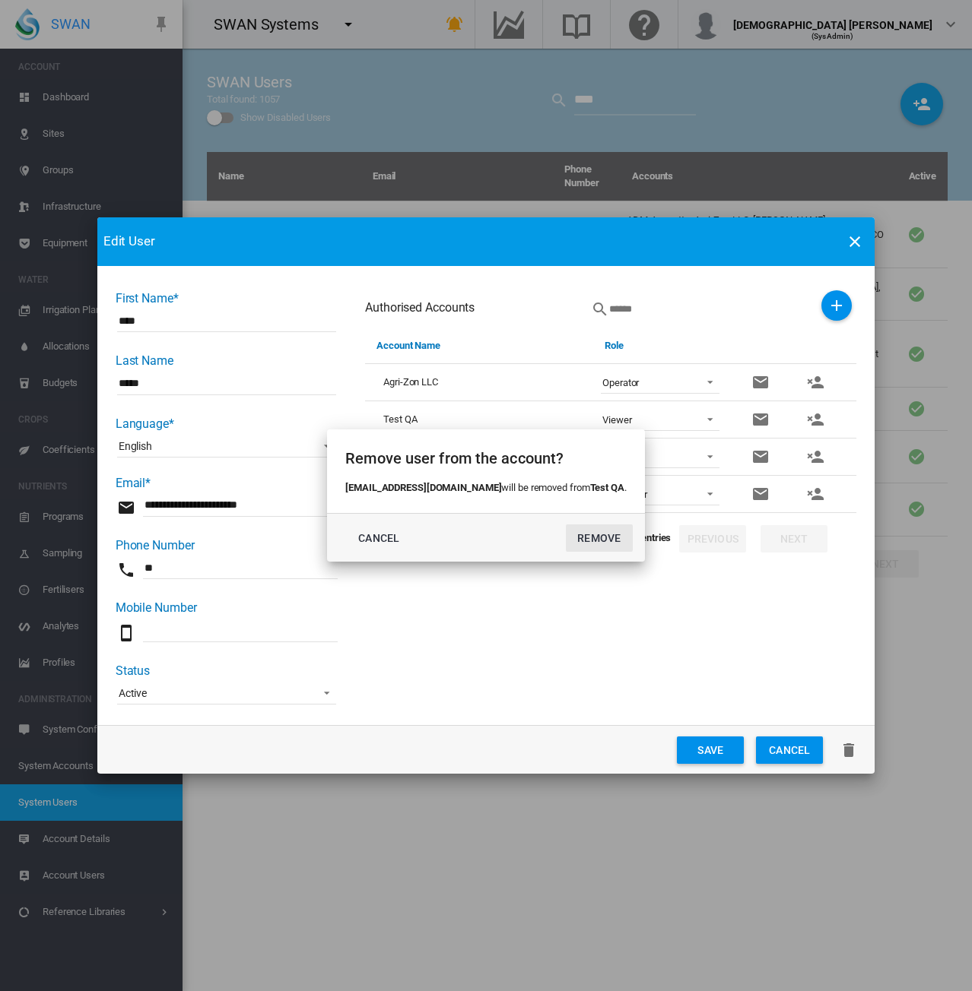
click at [587, 536] on button "REMOVE" at bounding box center [599, 538] width 67 height 27
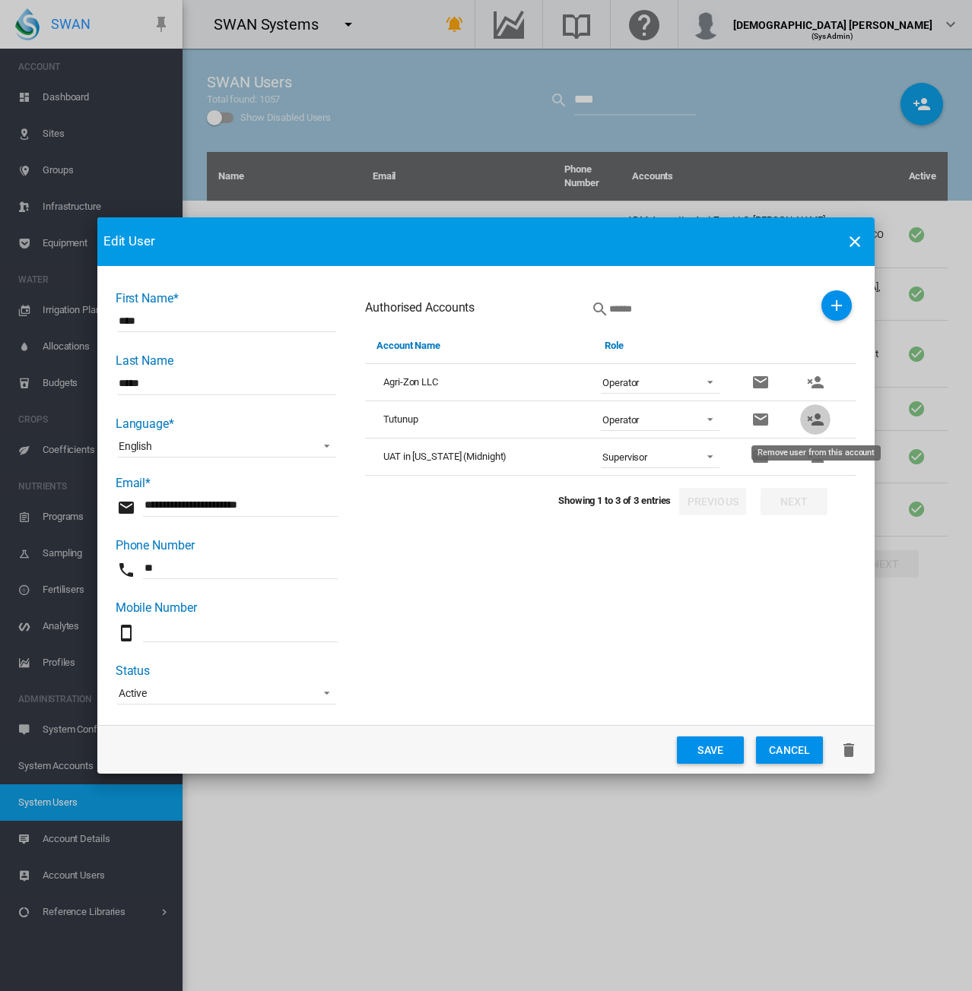
click at [814, 420] on md-icon "icon-account-remove" at bounding box center [815, 420] width 18 height 18
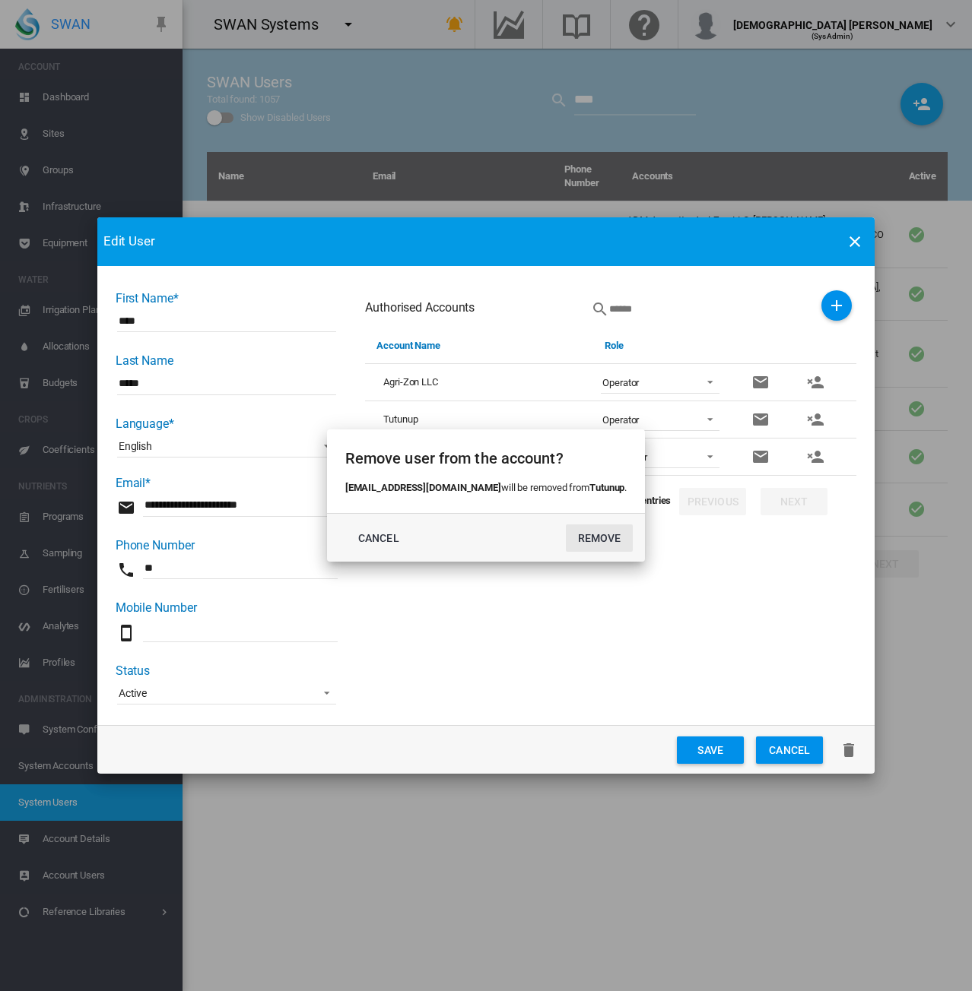
click at [588, 540] on button "REMOVE" at bounding box center [599, 538] width 67 height 27
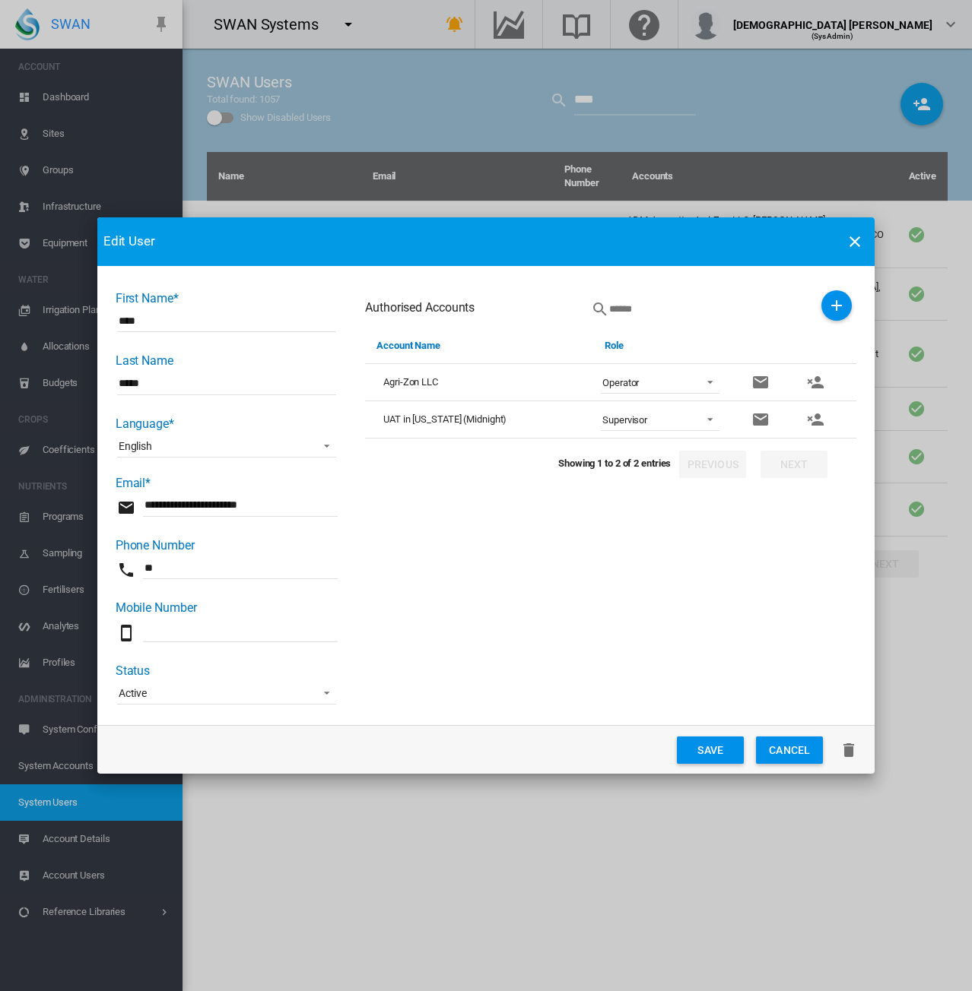
click at [708, 757] on button "Save" at bounding box center [710, 750] width 67 height 27
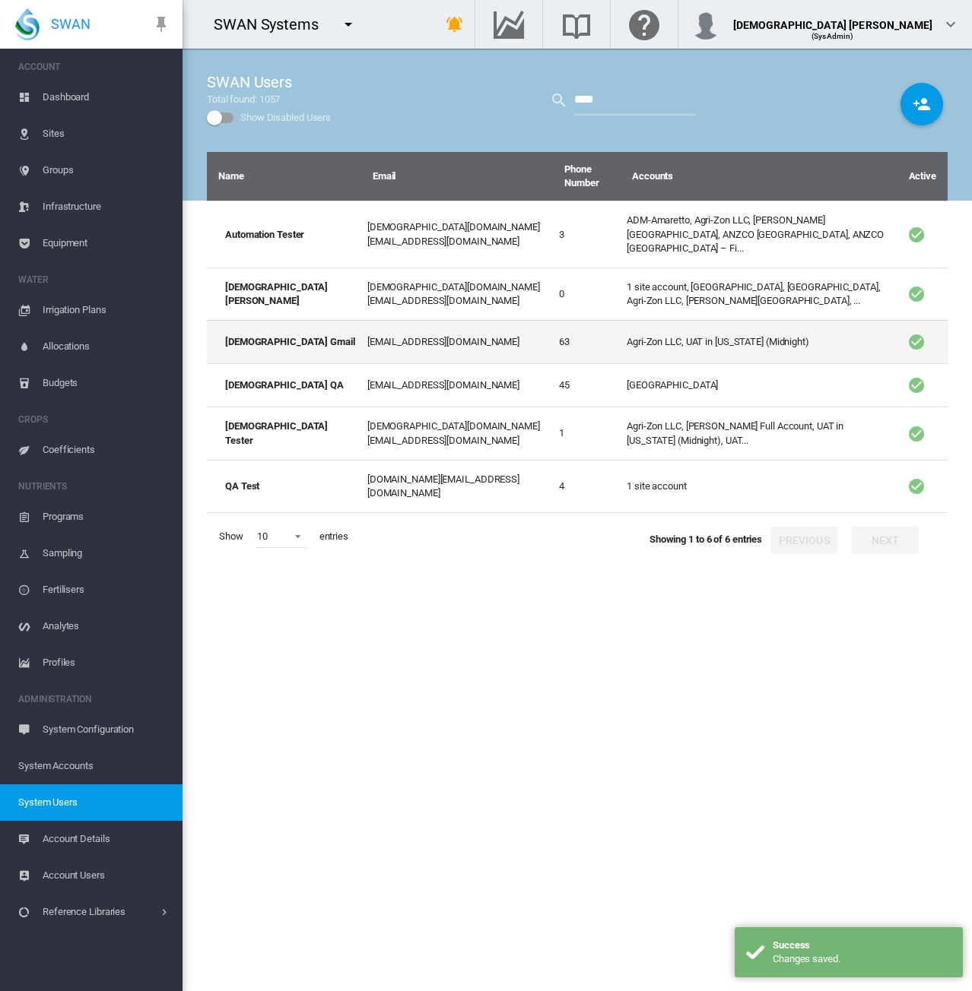
click at [683, 332] on td "Agri-Zon LLC, UAT in [US_STATE] (Midnight)" at bounding box center [758, 341] width 276 height 43
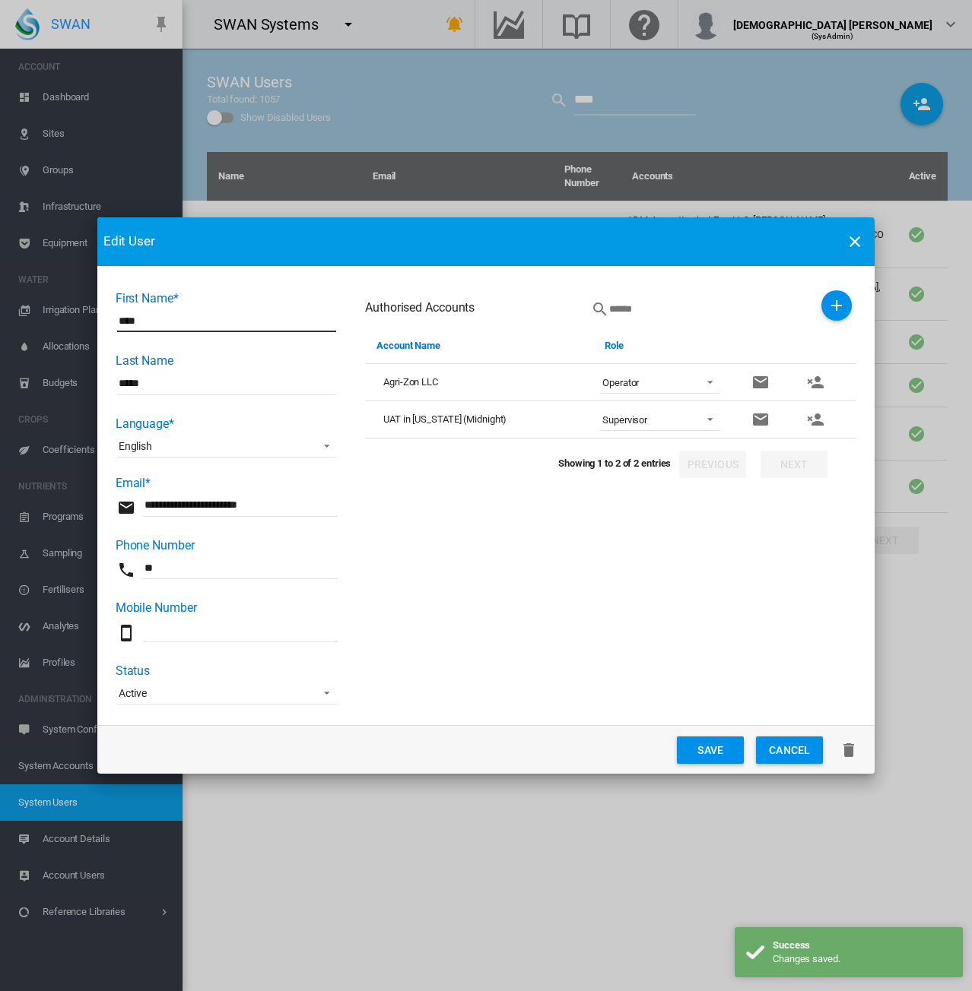
click at [655, 384] on span "Operator" at bounding box center [647, 383] width 91 height 14
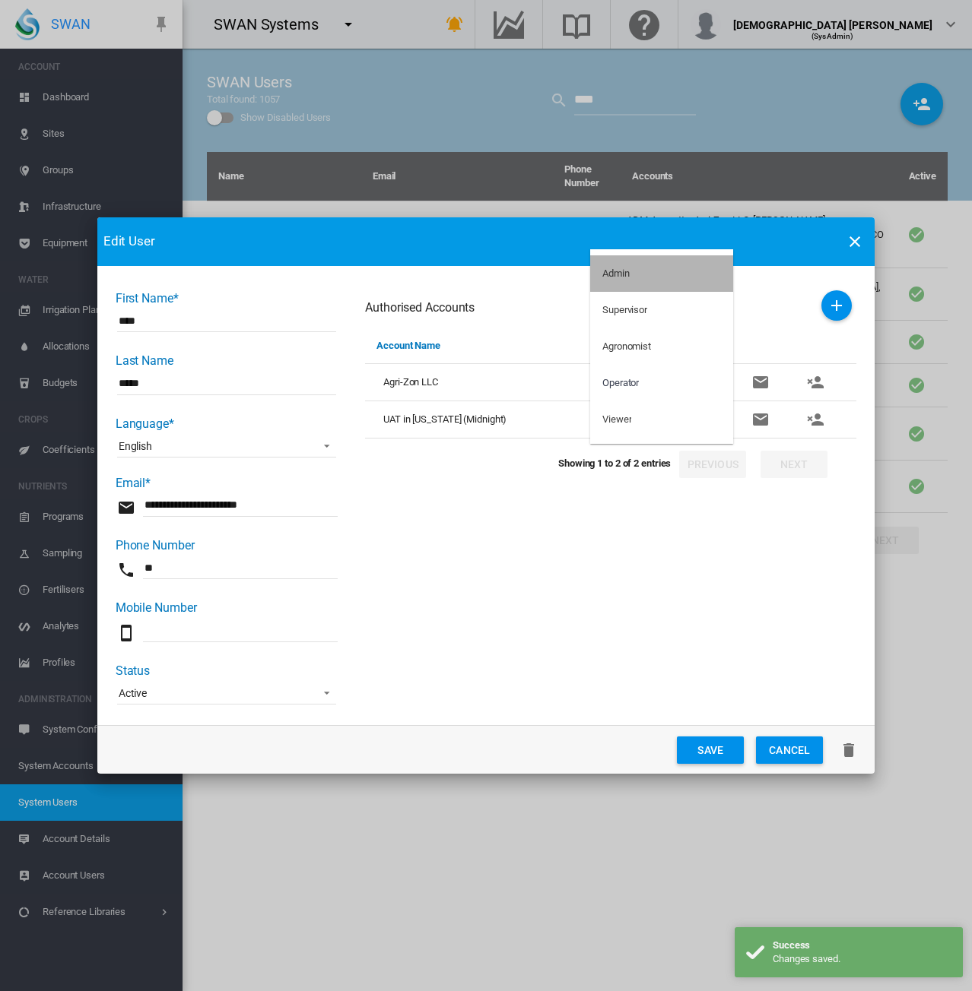
click at [624, 272] on div "Admin" at bounding box center [615, 274] width 27 height 14
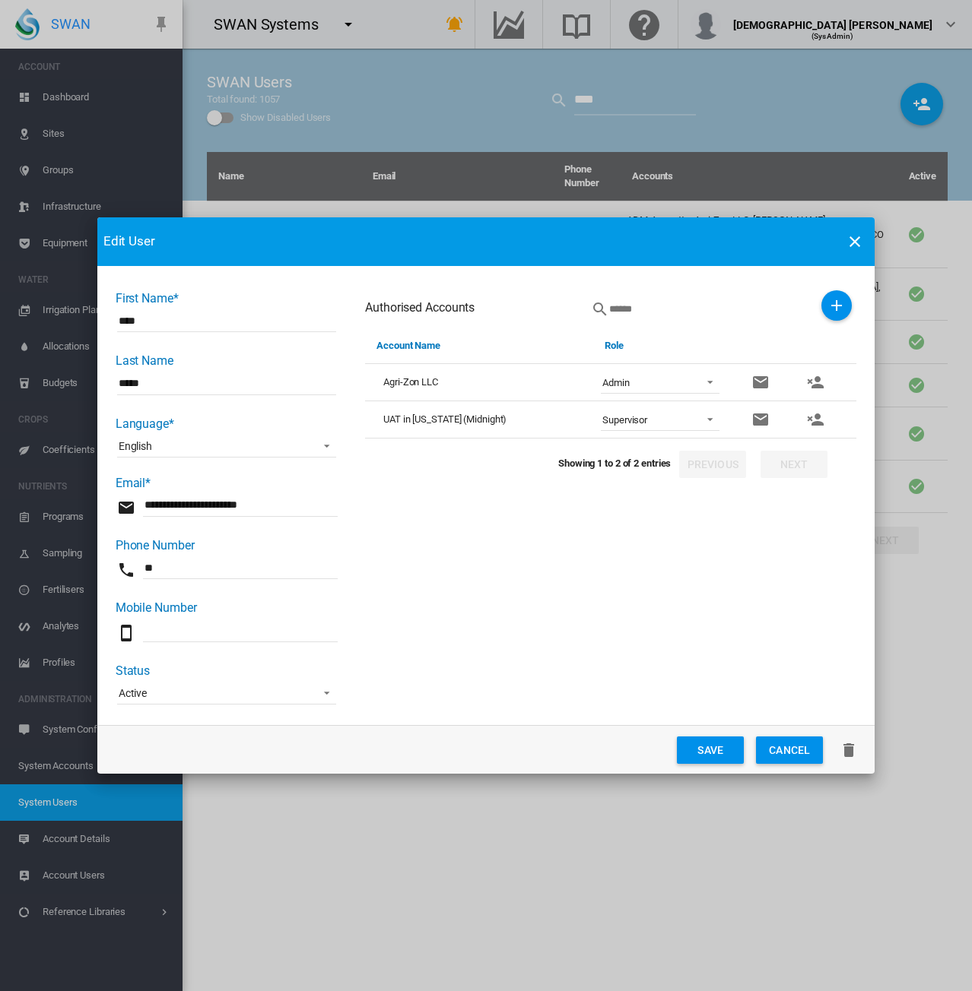
click at [712, 753] on button "Save" at bounding box center [710, 750] width 67 height 27
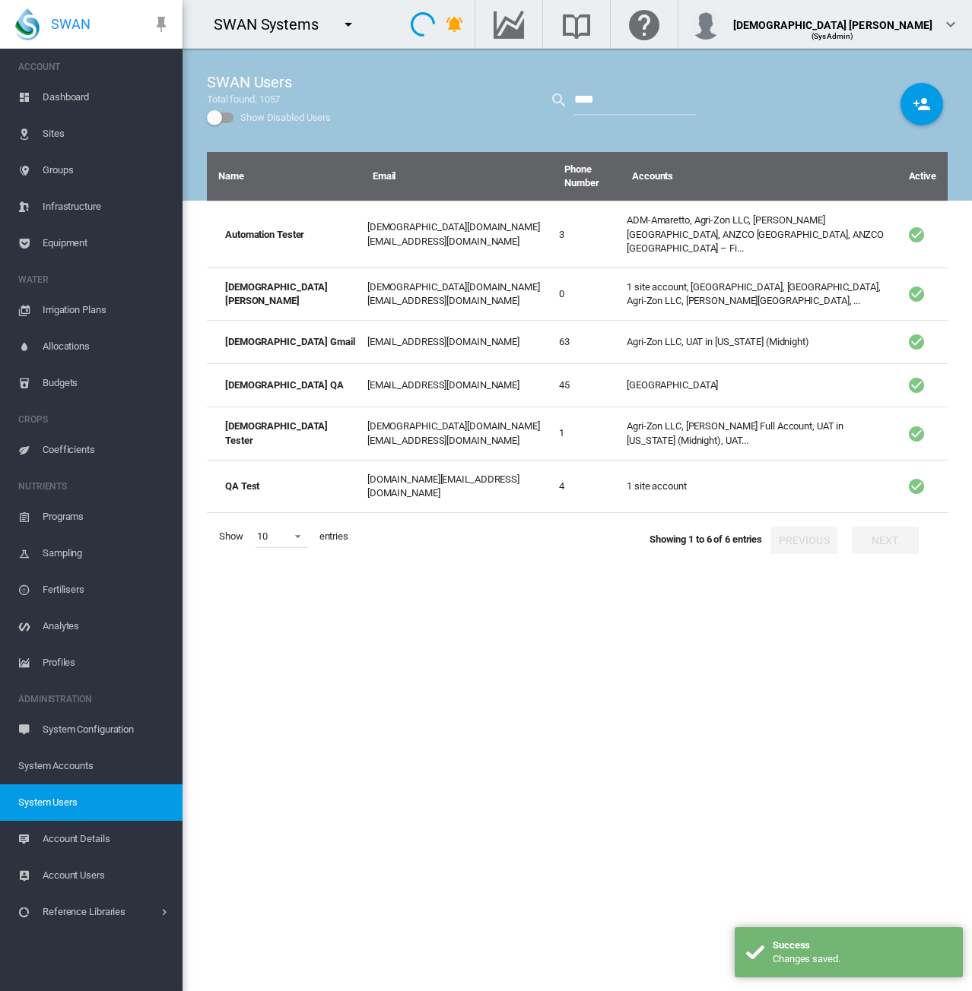
click at [626, 595] on div "Name Email Phone Number Accounts Active Automation Tester [DEMOGRAPHIC_DATA][DO…" at bounding box center [577, 571] width 741 height 839
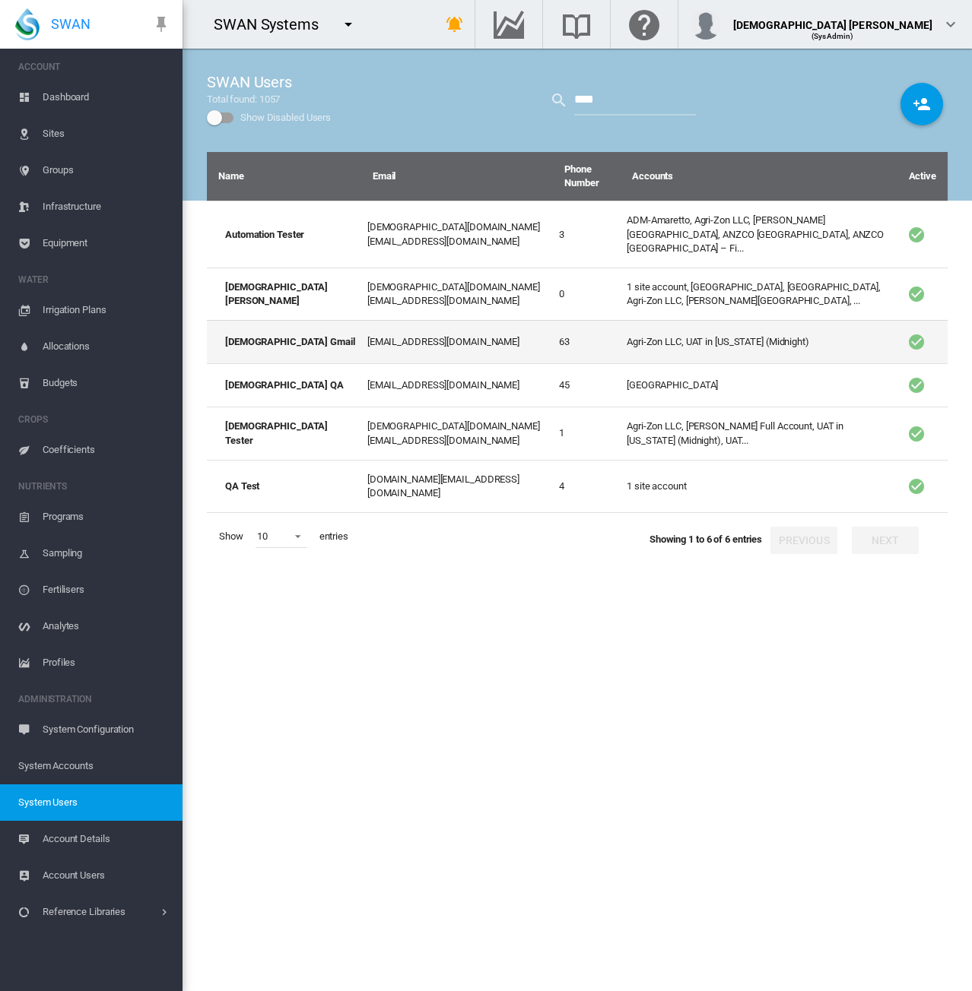
click at [450, 335] on td "[EMAIL_ADDRESS][DOMAIN_NAME]" at bounding box center [457, 341] width 192 height 43
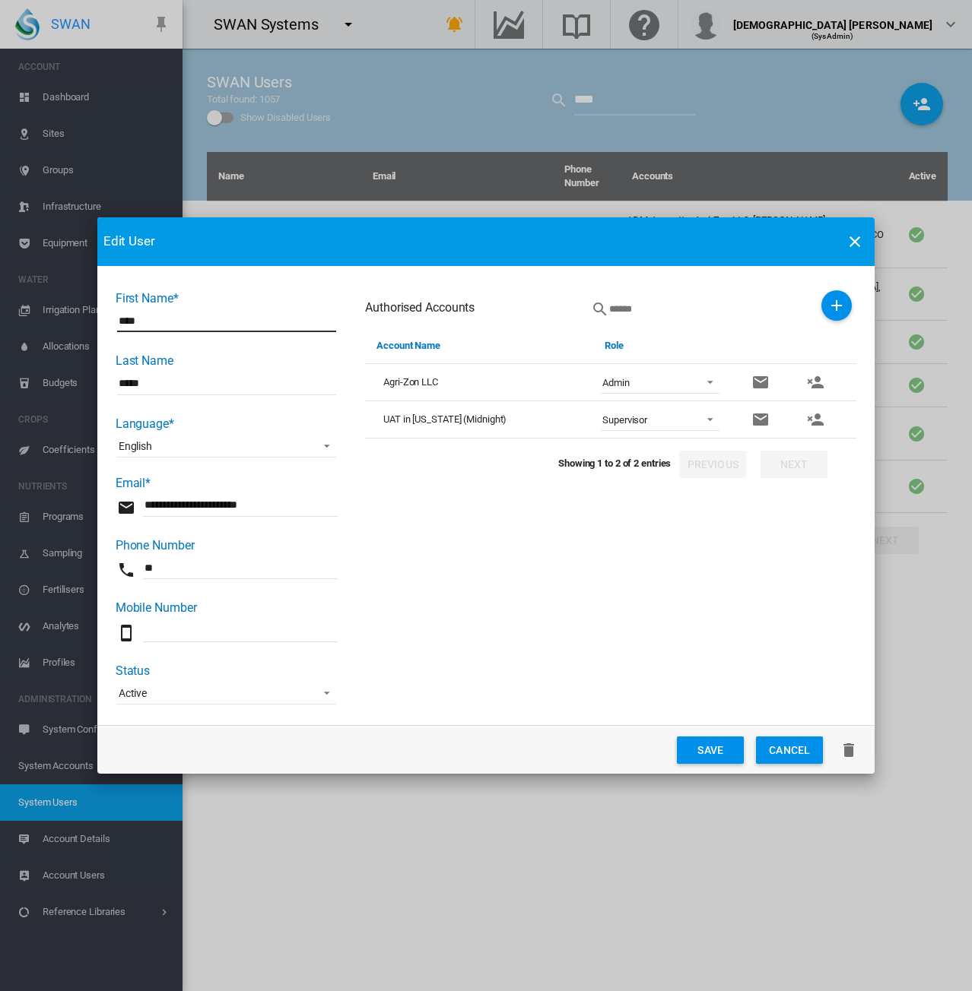
click at [818, 420] on md-icon "icon-account-remove" at bounding box center [815, 420] width 18 height 18
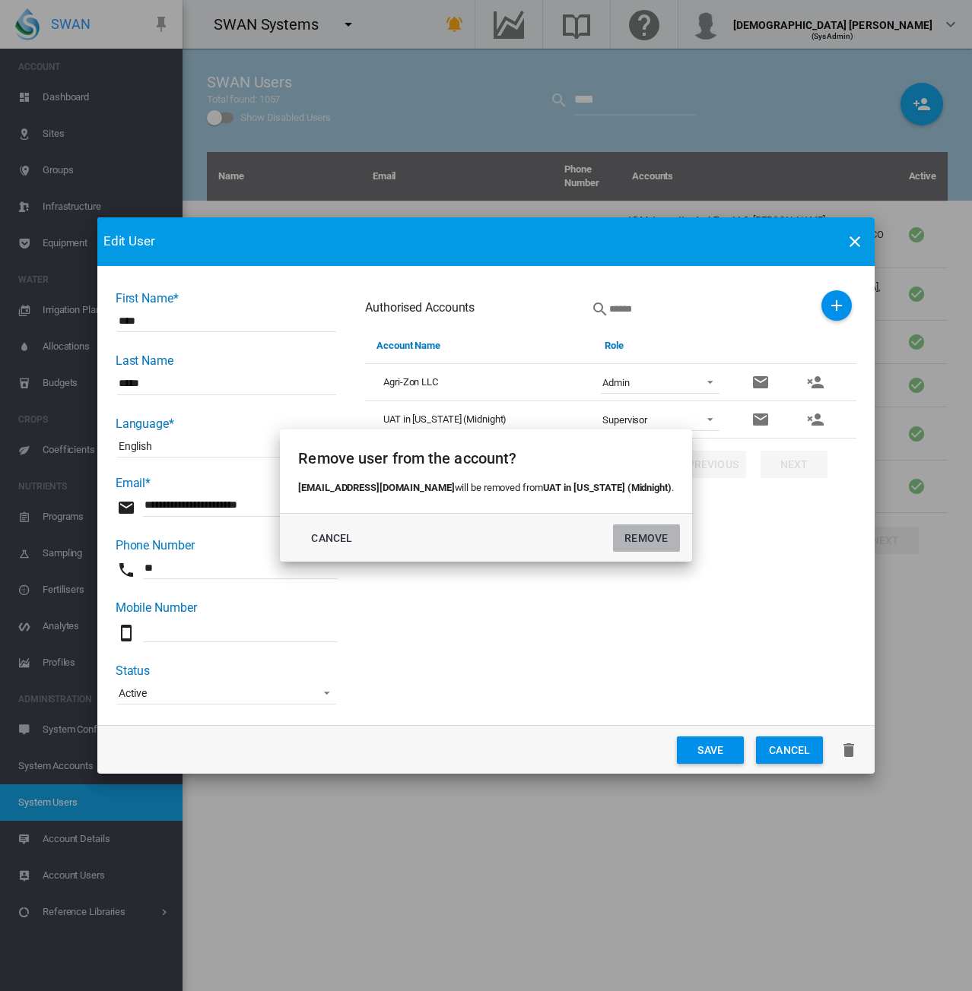
click at [630, 532] on button "REMOVE" at bounding box center [646, 538] width 67 height 27
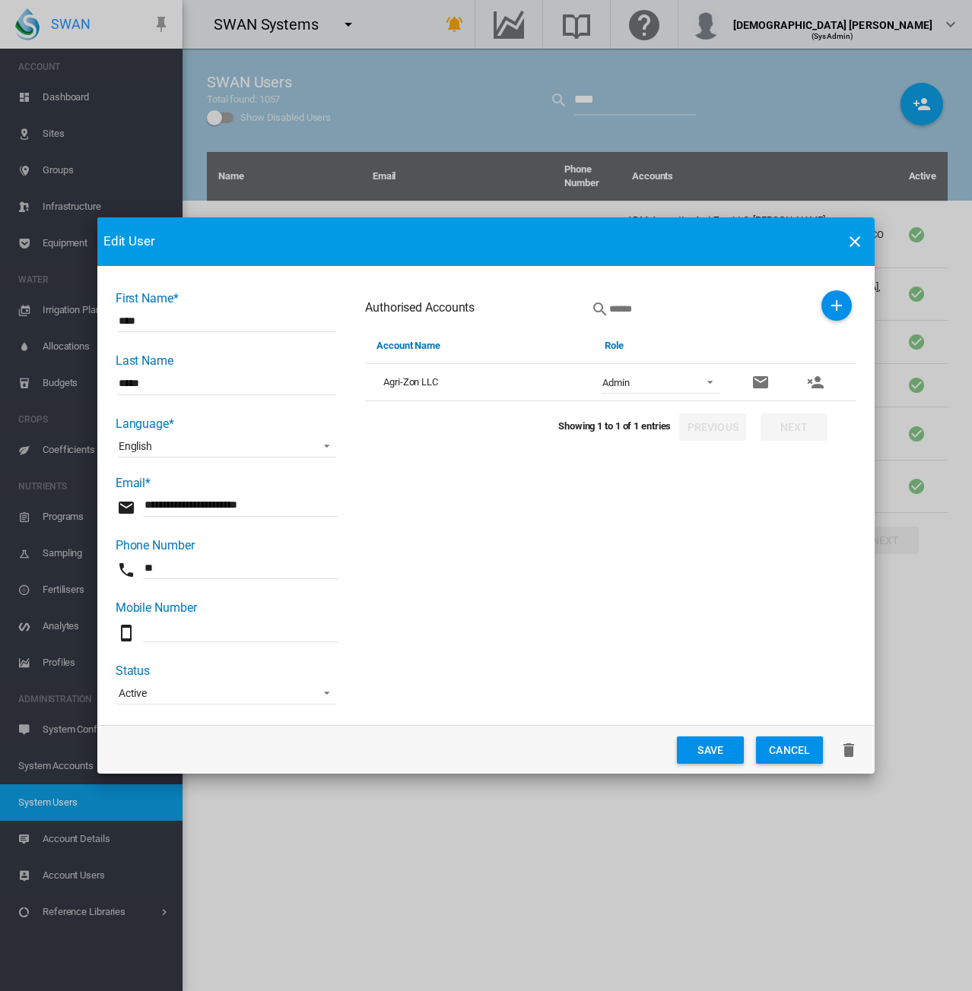
click at [696, 753] on button "Save" at bounding box center [710, 750] width 67 height 27
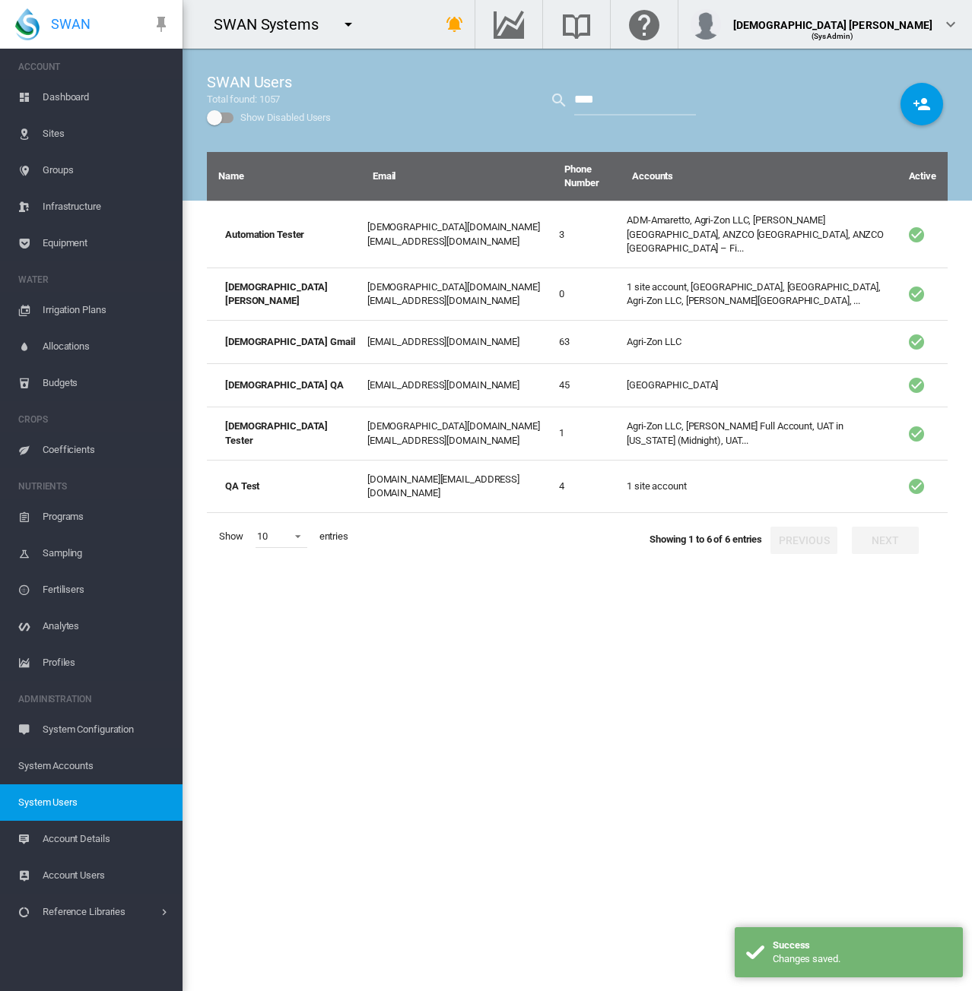
click at [494, 635] on div "Name Email Phone Number Accounts Active Automation Tester [DEMOGRAPHIC_DATA][DO…" at bounding box center [577, 571] width 741 height 839
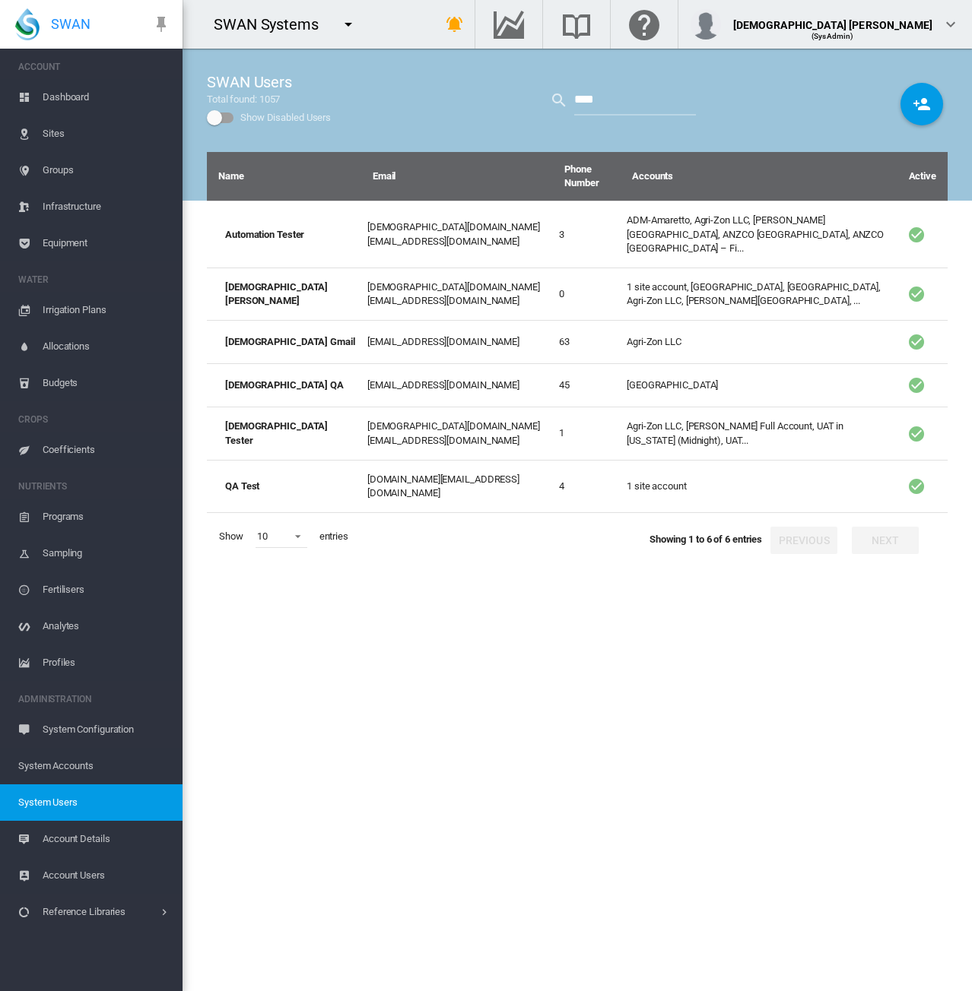
click at [490, 708] on div "Name Email Phone Number Accounts Active Automation Tester [DEMOGRAPHIC_DATA][DO…" at bounding box center [577, 571] width 741 height 839
click at [534, 661] on div "Name Email Phone Number Accounts Active Automation Tester [DEMOGRAPHIC_DATA][DO…" at bounding box center [577, 571] width 741 height 839
click at [466, 796] on div "Name Email Phone Number Accounts Active Automation Tester [DEMOGRAPHIC_DATA][DO…" at bounding box center [577, 571] width 741 height 839
click at [447, 750] on div "Name Email Phone Number Accounts Active Automation Tester [DEMOGRAPHIC_DATA][DO…" at bounding box center [577, 571] width 741 height 839
click at [397, 706] on div "Name Email Phone Number Accounts Active Automation Tester [DEMOGRAPHIC_DATA][DO…" at bounding box center [577, 571] width 741 height 839
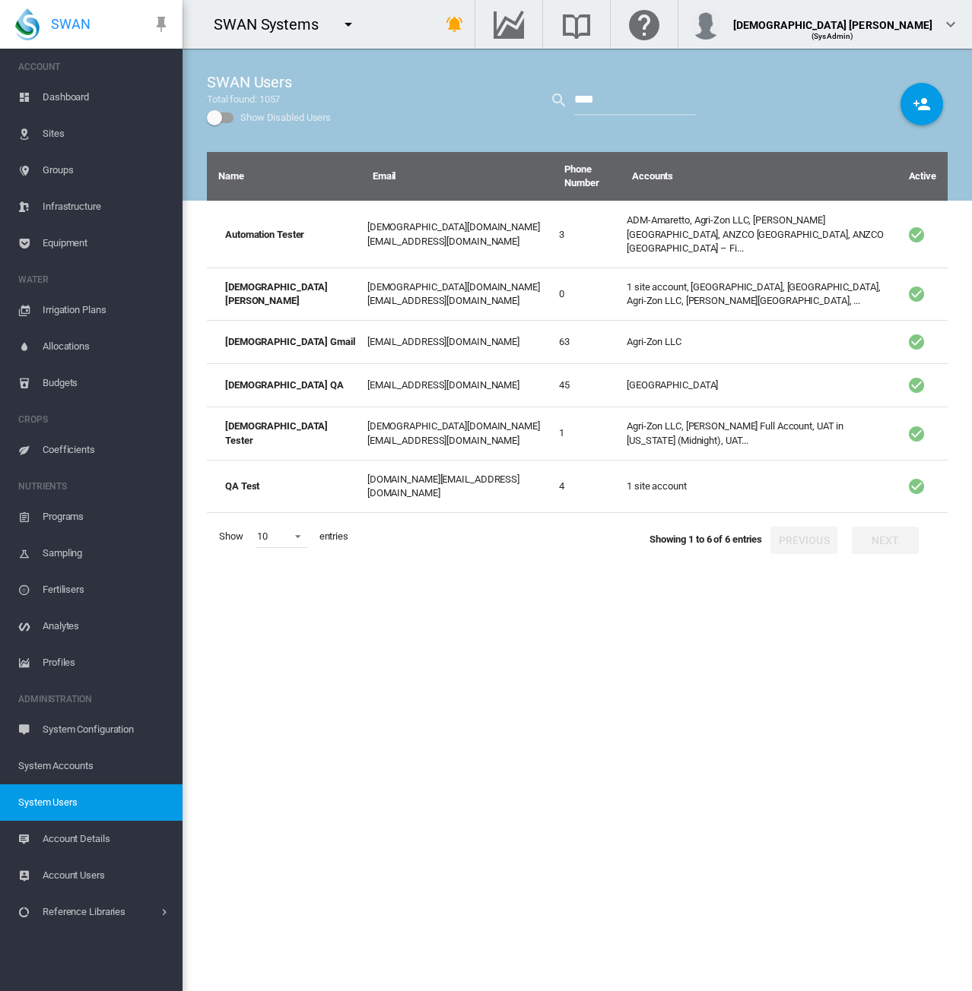
click at [688, 633] on div "Name Email Phone Number Accounts Active Automation Tester [DEMOGRAPHIC_DATA][DO…" at bounding box center [577, 571] width 741 height 839
click at [620, 665] on div "Name Email Phone Number Accounts Active Automation Tester [DEMOGRAPHIC_DATA][DO…" at bounding box center [577, 571] width 741 height 839
click at [555, 722] on div "Name Email Phone Number Accounts Active Automation Tester [DEMOGRAPHIC_DATA][DO…" at bounding box center [577, 571] width 741 height 839
click at [534, 735] on div "Name Email Phone Number Accounts Active Automation Tester [DEMOGRAPHIC_DATA][DO…" at bounding box center [577, 571] width 741 height 839
click at [413, 698] on div "Name Email Phone Number Accounts Active Automation Tester [DEMOGRAPHIC_DATA][DO…" at bounding box center [577, 571] width 741 height 839
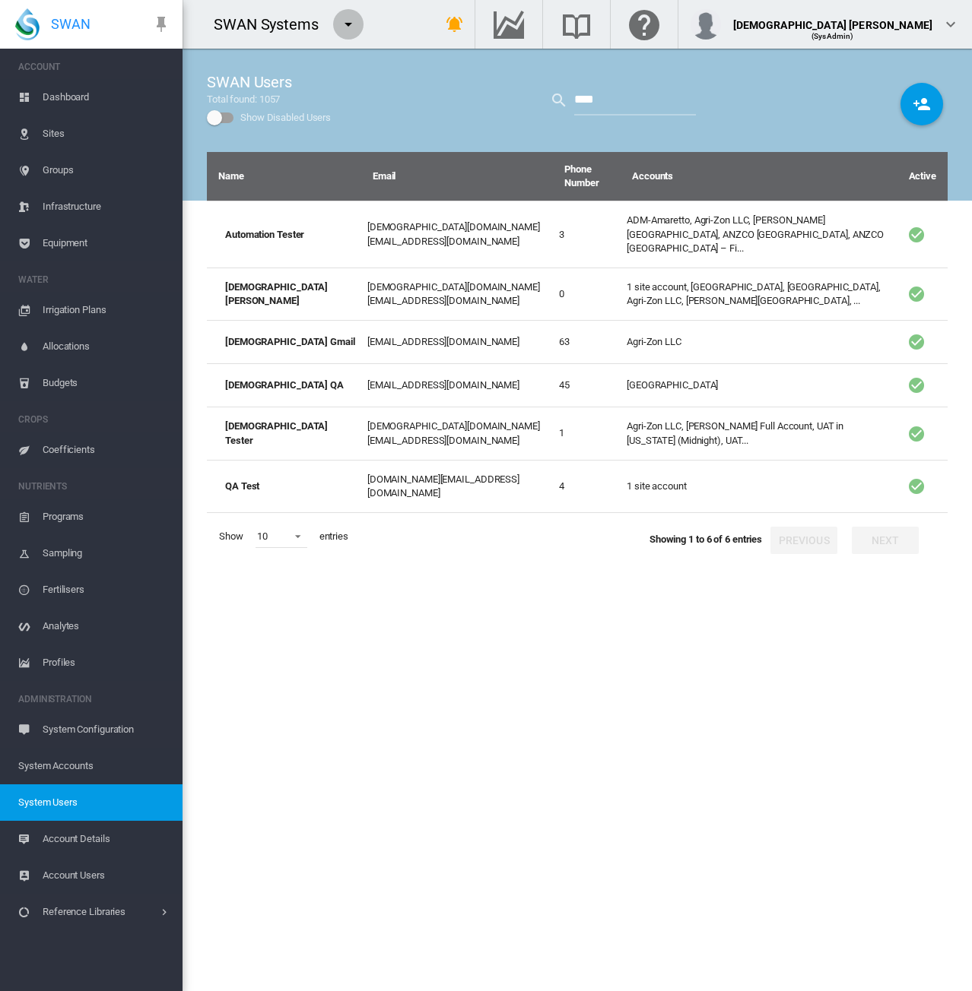
click at [349, 27] on md-icon "icon-menu-down" at bounding box center [348, 24] width 18 height 18
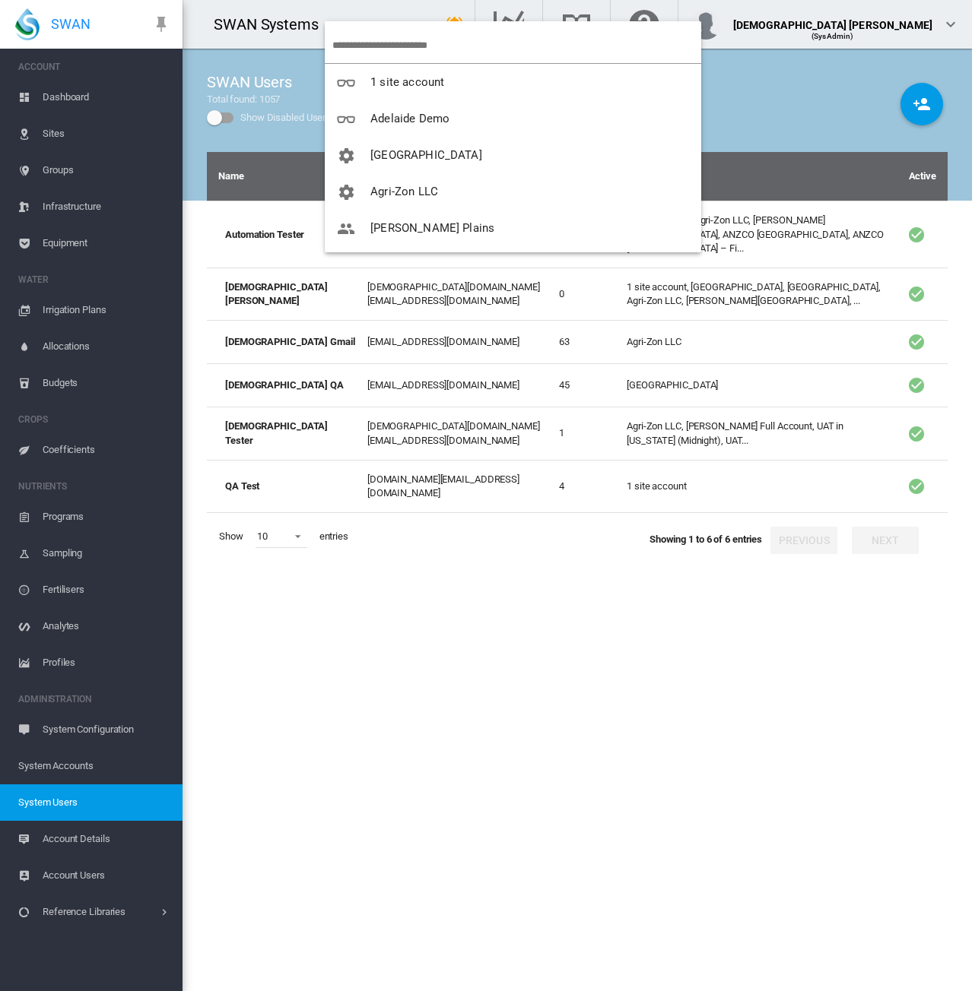
click at [357, 46] on input "search" at bounding box center [516, 45] width 369 height 36
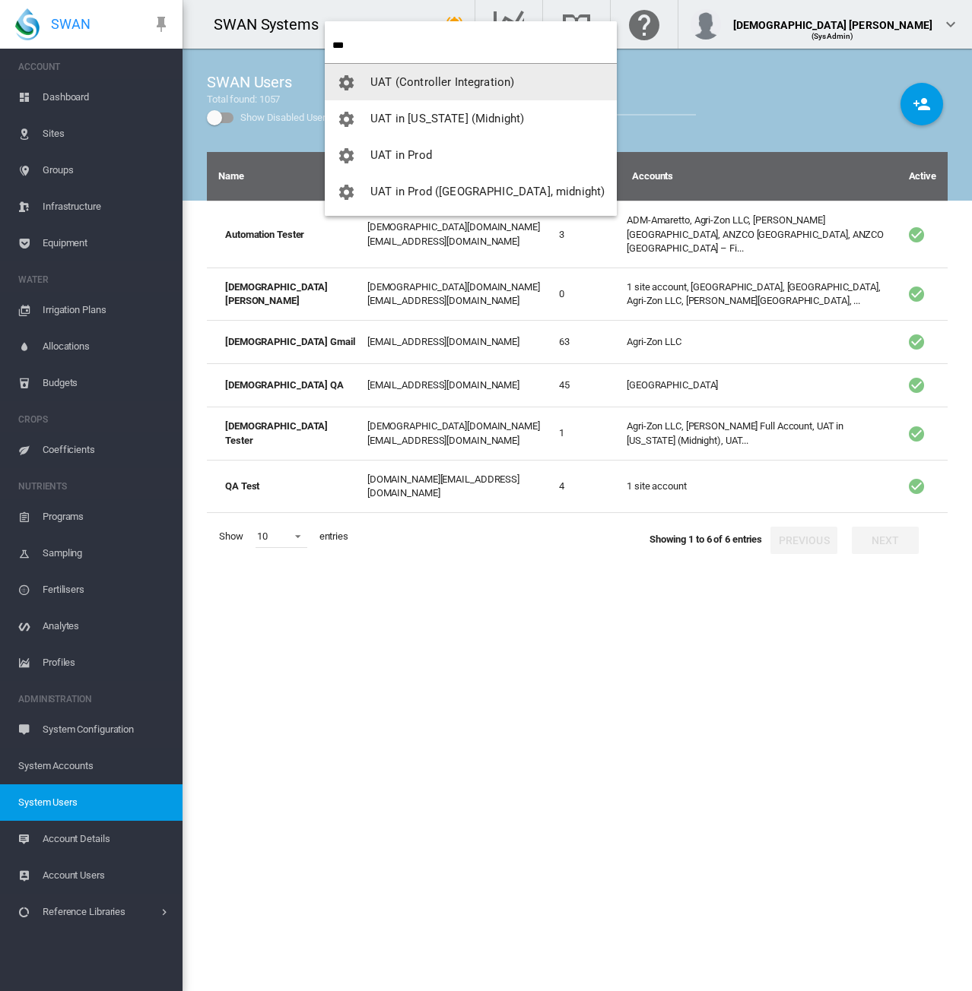
type input "***"
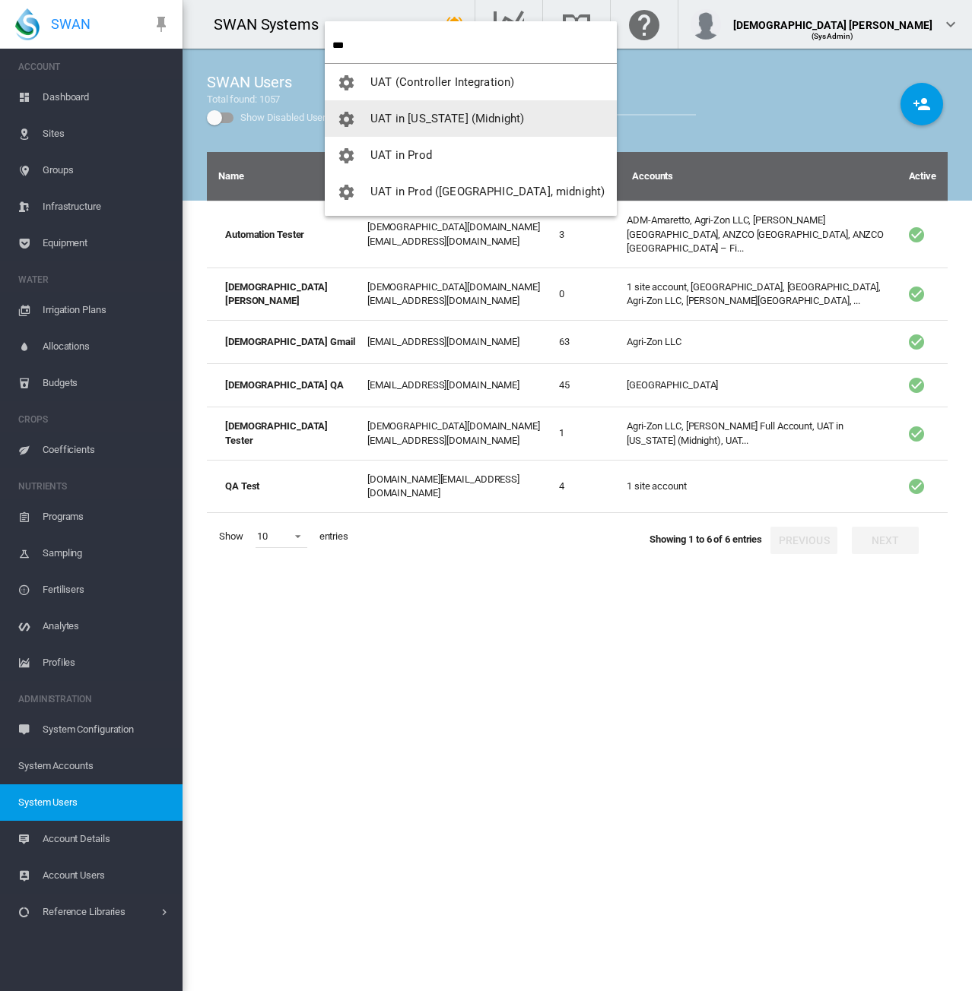
click at [384, 112] on span "UAT in [US_STATE] (Midnight)" at bounding box center [447, 119] width 154 height 14
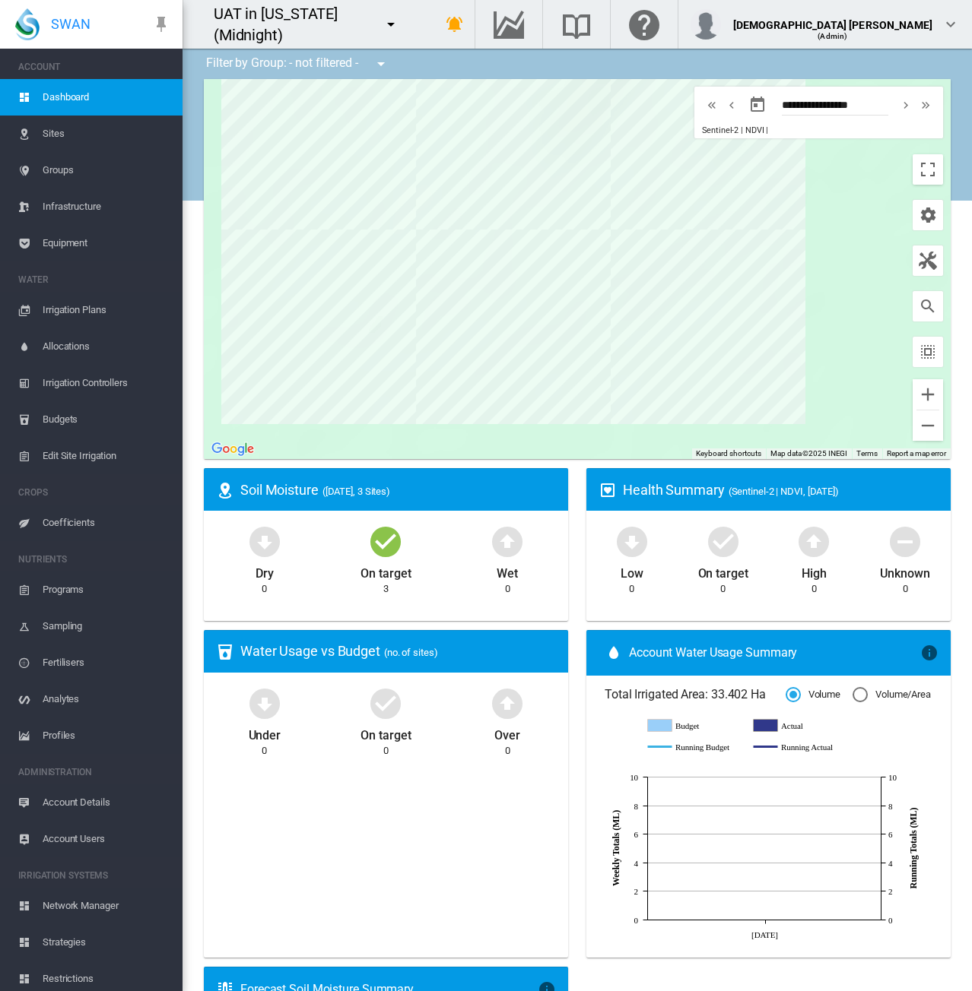
click at [71, 129] on span "Sites" at bounding box center [107, 134] width 128 height 36
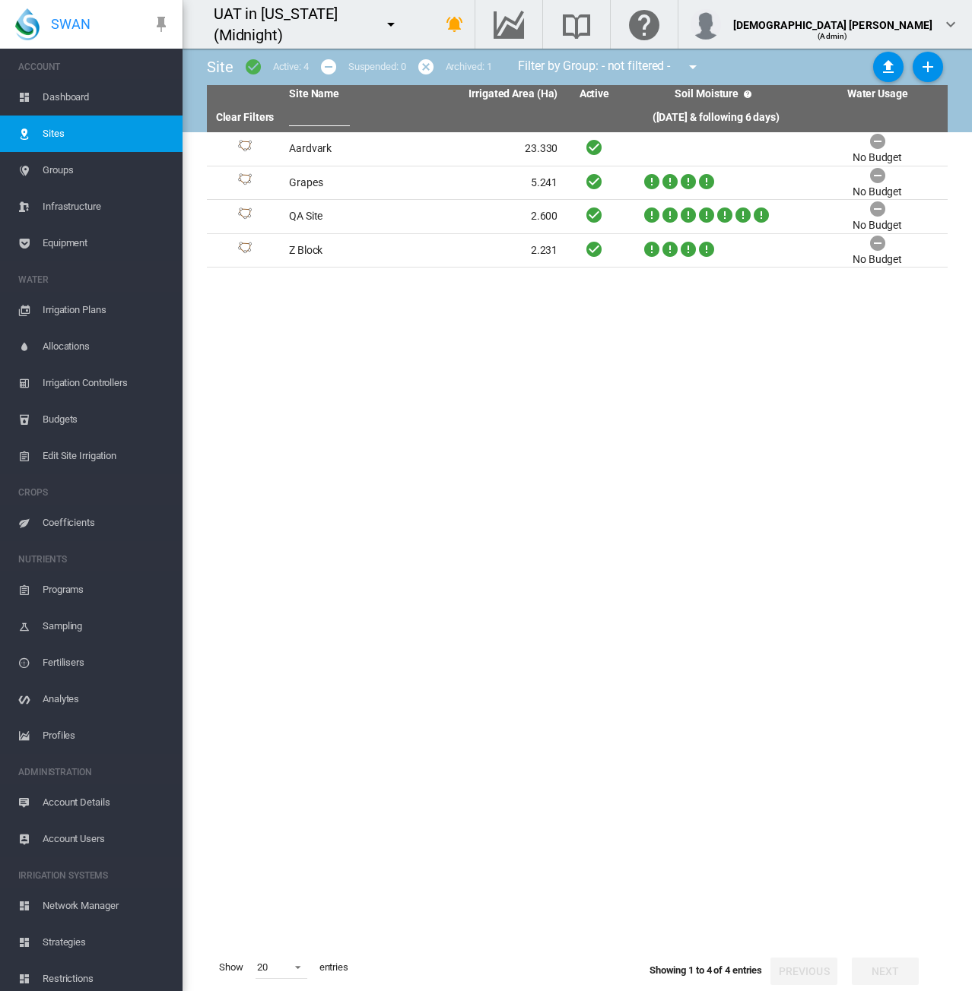
click at [426, 70] on md-icon "icon-cancel" at bounding box center [426, 67] width 18 height 18
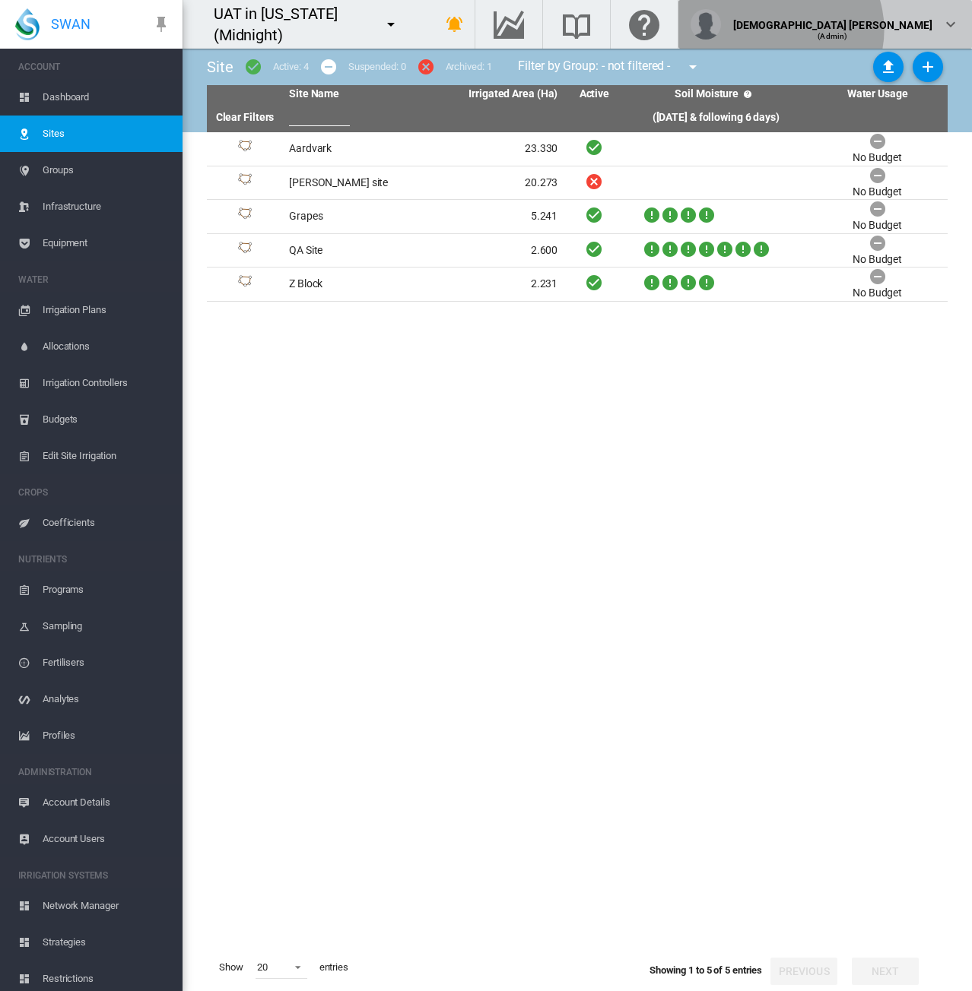
click at [940, 30] on div "[DEMOGRAPHIC_DATA] [PERSON_NAME] (Admin)" at bounding box center [824, 24] width 269 height 30
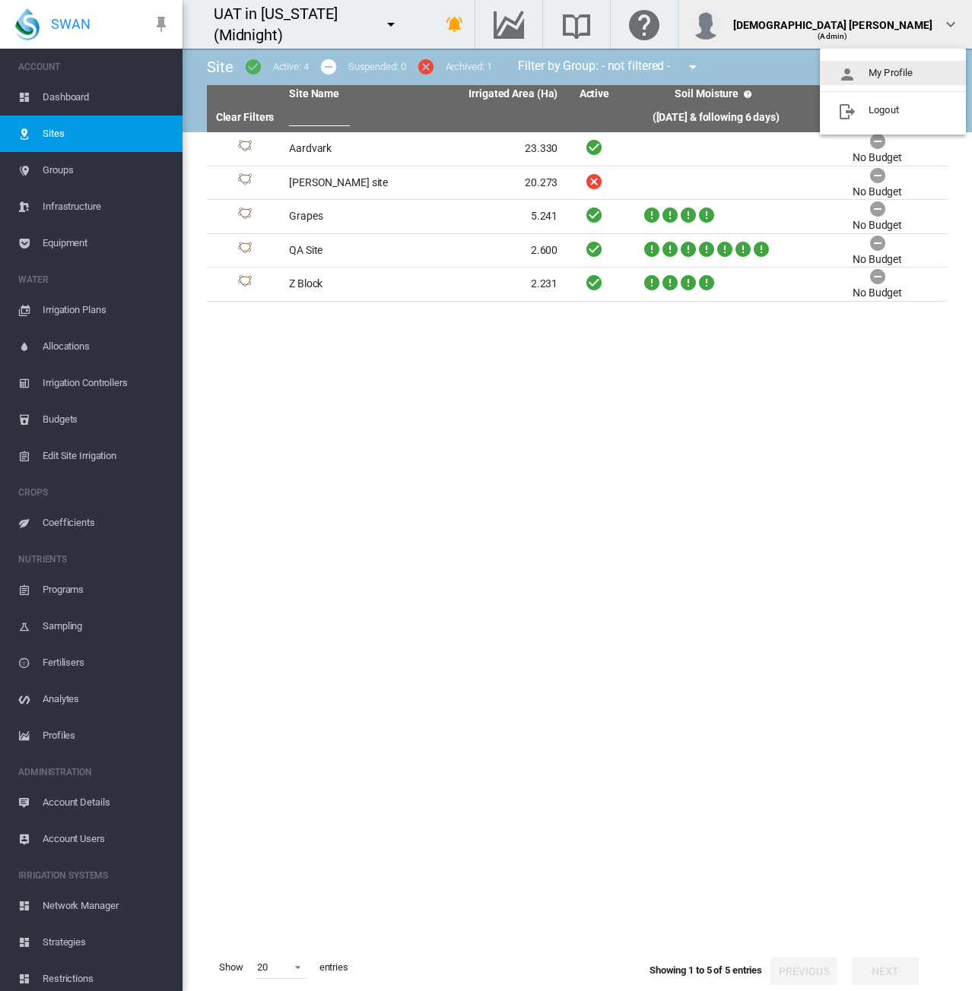
click at [893, 62] on button "My Profile" at bounding box center [893, 73] width 146 height 24
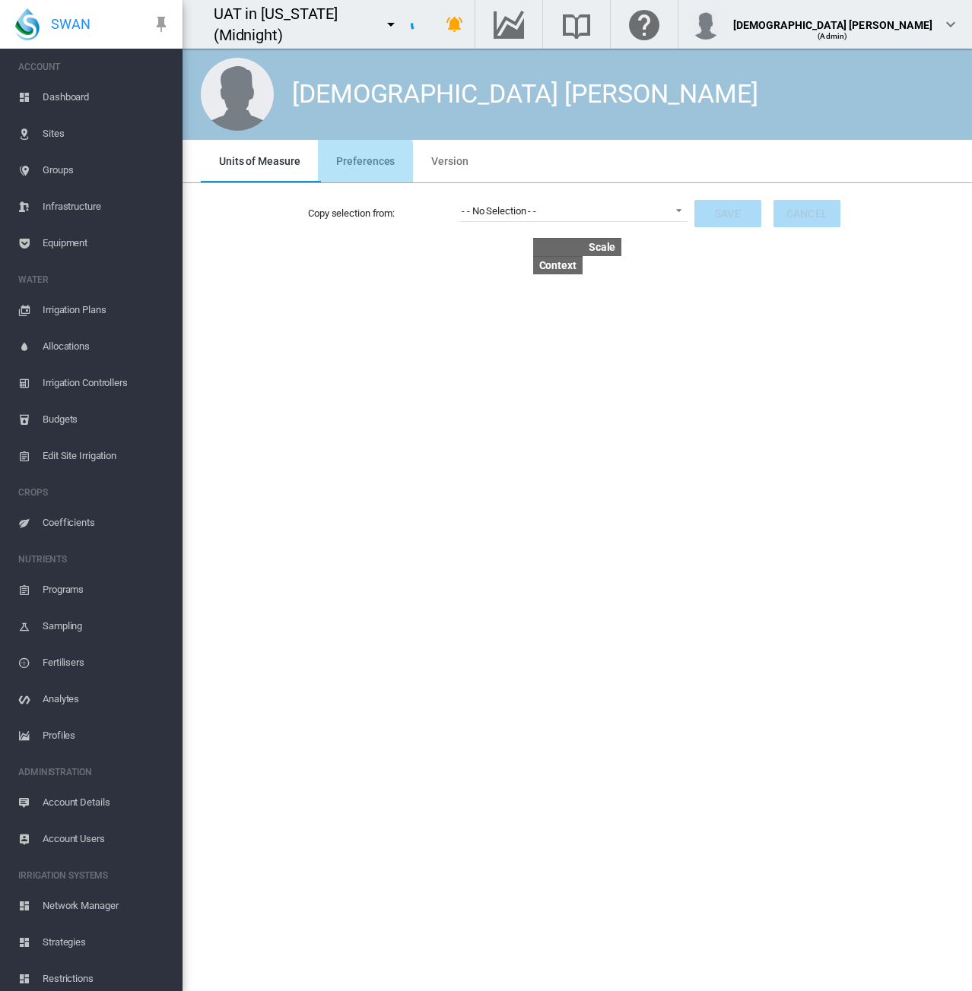
click at [338, 171] on md-tab-item "Preferences" at bounding box center [365, 161] width 95 height 43
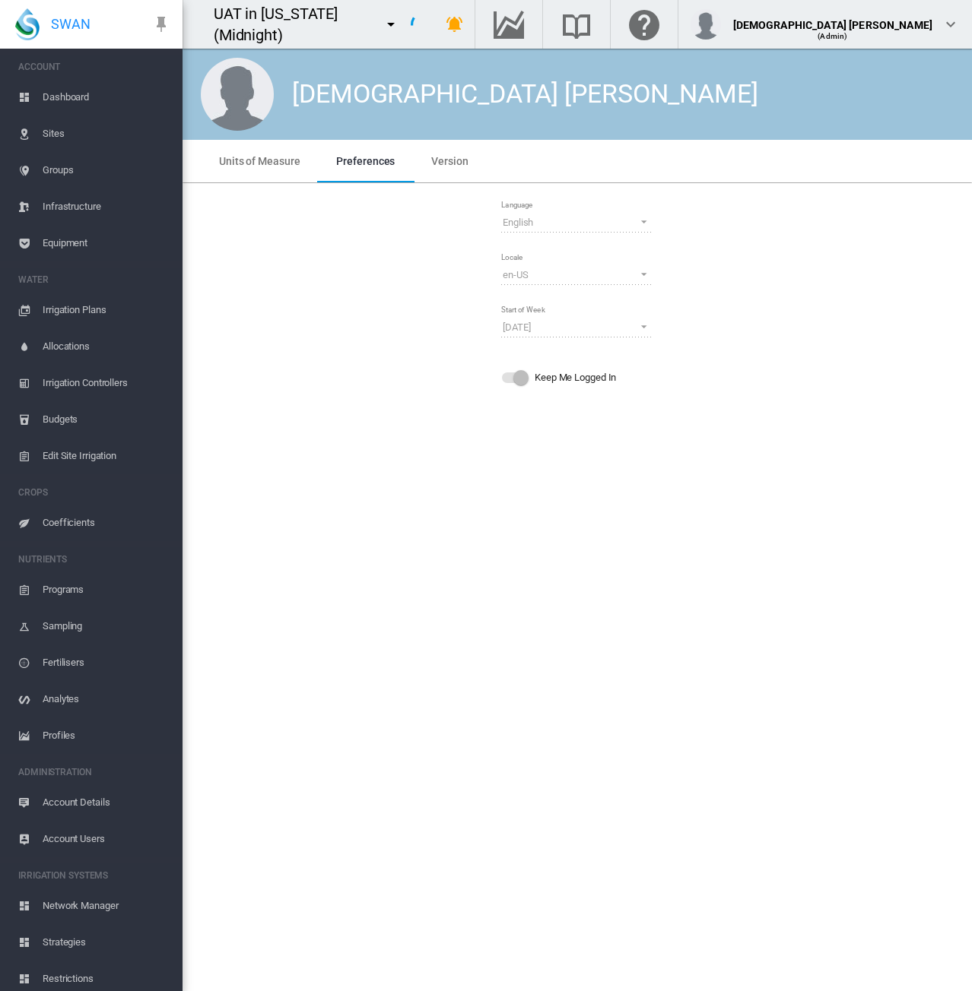
click at [239, 171] on md-tab-item "Units of Measure" at bounding box center [259, 161] width 117 height 43
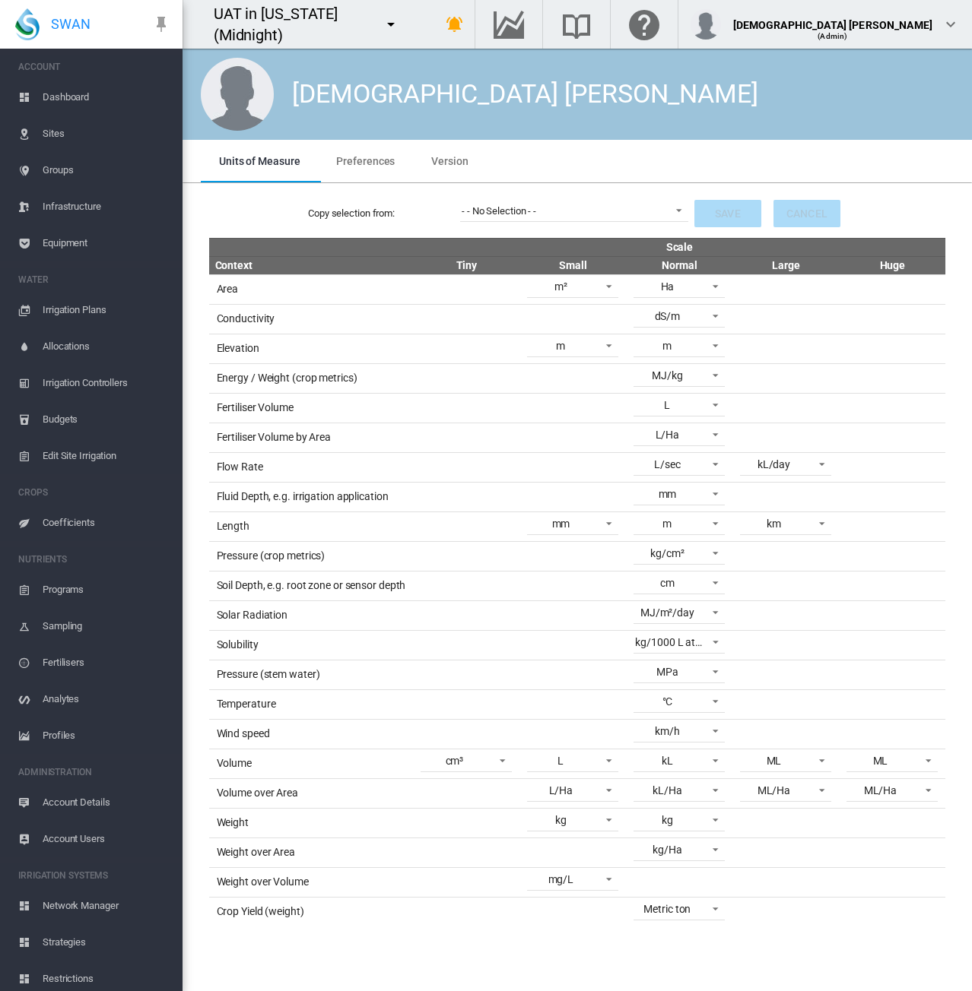
click at [56, 138] on span "Sites" at bounding box center [107, 134] width 128 height 36
